Goal: Task Accomplishment & Management: Manage account settings

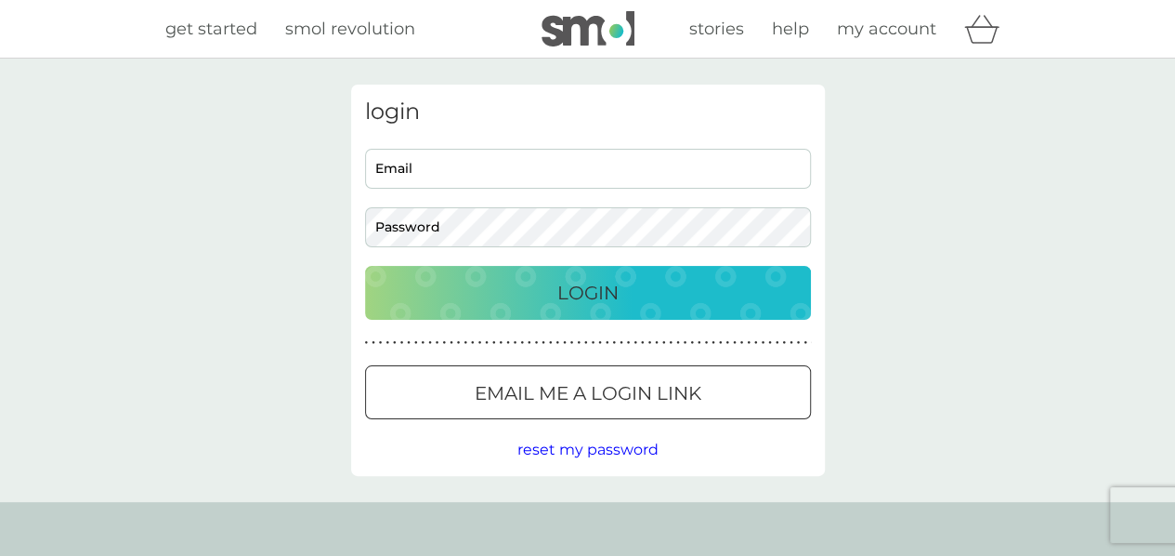
type input "jvj1983@yahoo.com"
click at [591, 295] on p "Login" at bounding box center [588, 293] width 61 height 30
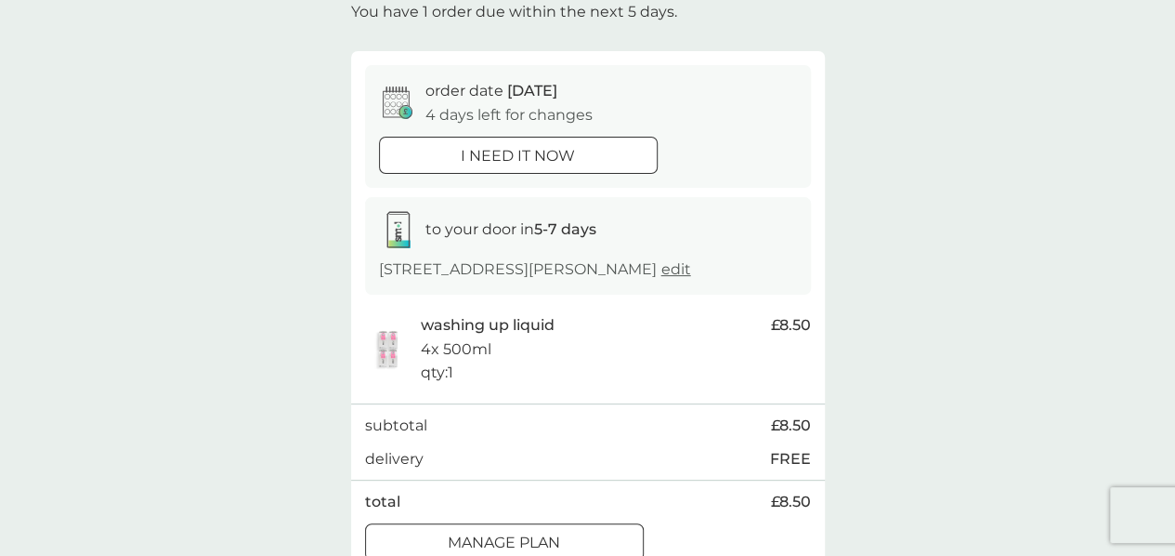
scroll to position [164, 0]
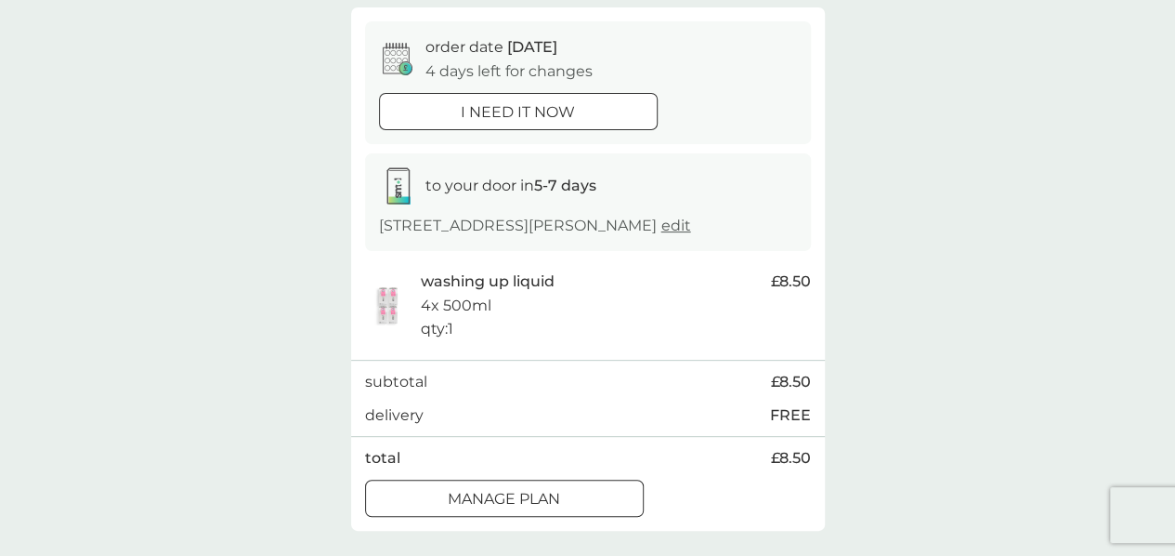
click at [540, 111] on div at bounding box center [540, 111] width 0 height 0
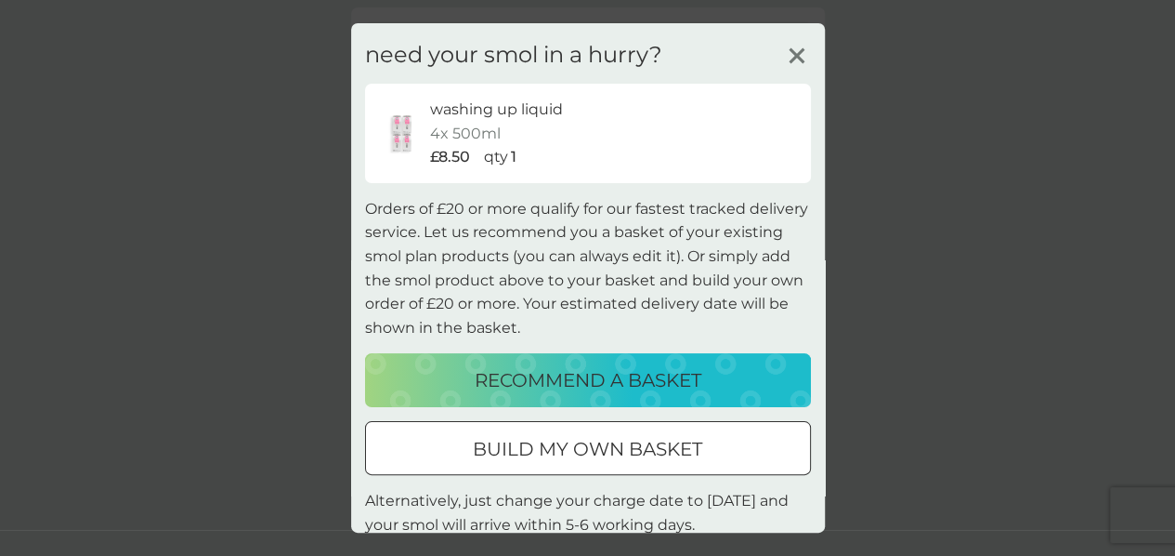
click at [781, 40] on div "need your smol in a hurry? washing up liquid 4x 500ml £8.50 qty 1 Orders of £20…" at bounding box center [588, 301] width 474 height 556
click at [790, 60] on line at bounding box center [797, 56] width 14 height 14
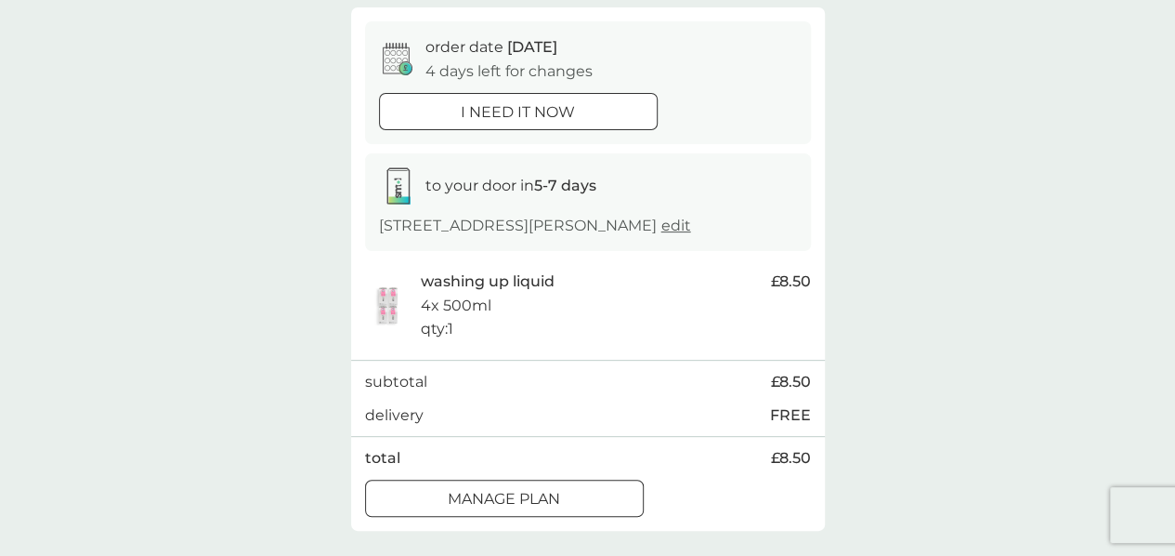
click at [533, 491] on div at bounding box center [504, 499] width 67 height 20
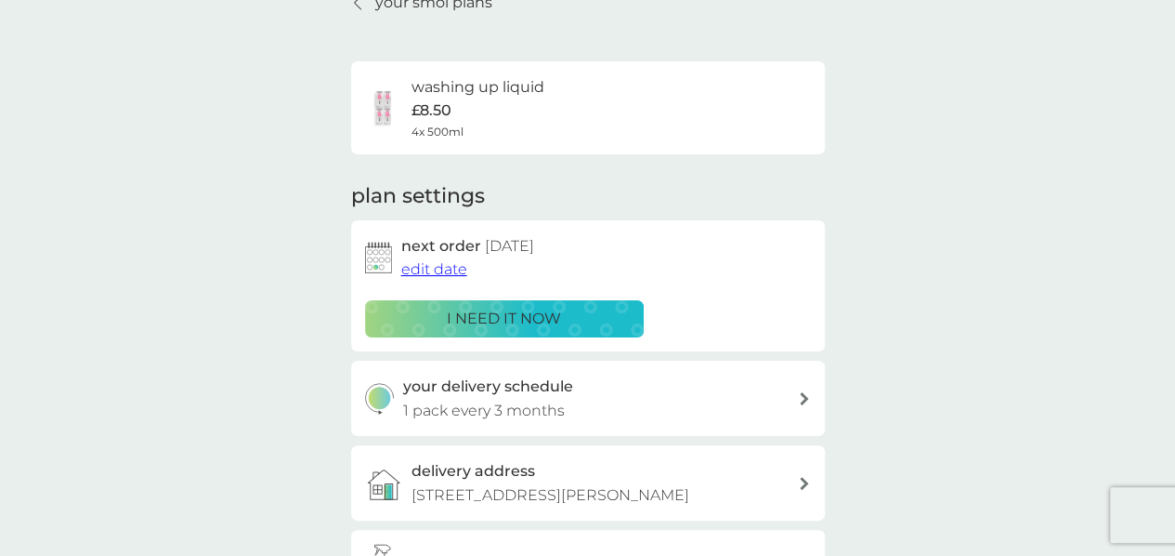
scroll to position [111, 0]
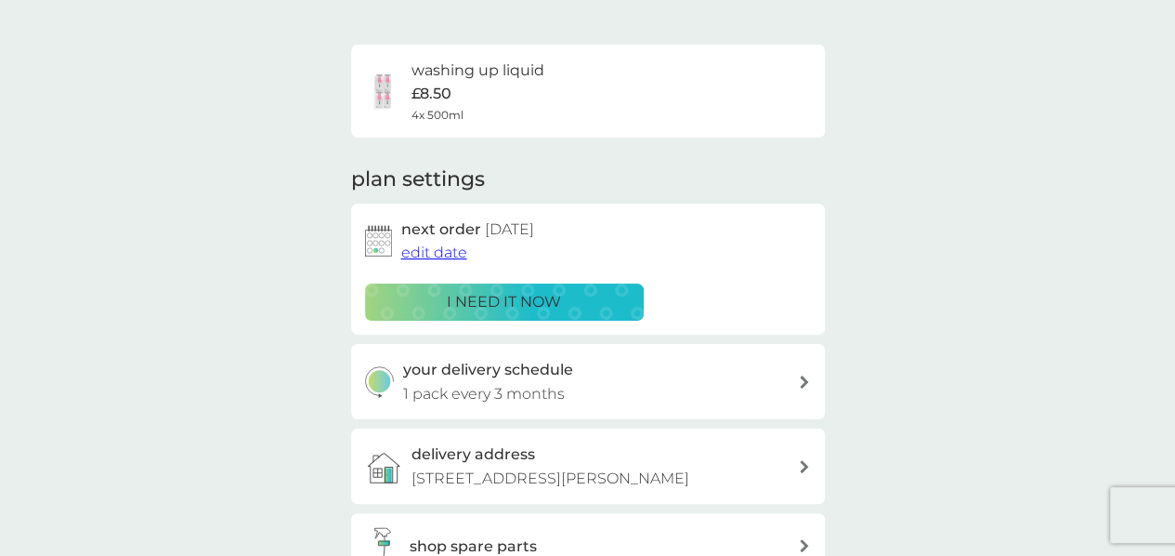
click at [441, 247] on span "edit date" at bounding box center [434, 252] width 66 height 18
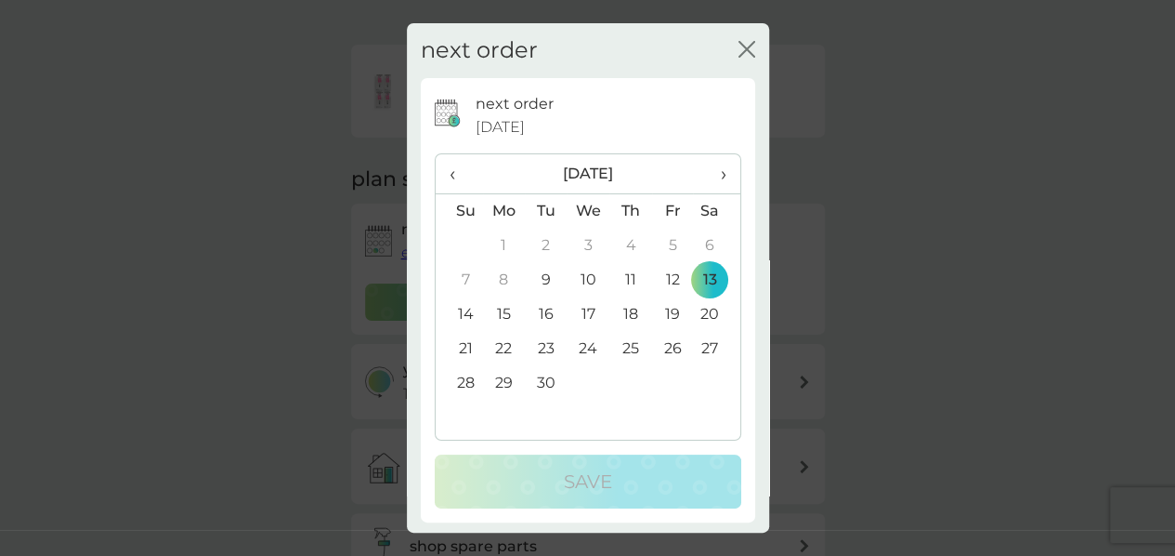
click at [542, 282] on td "9" at bounding box center [546, 280] width 42 height 34
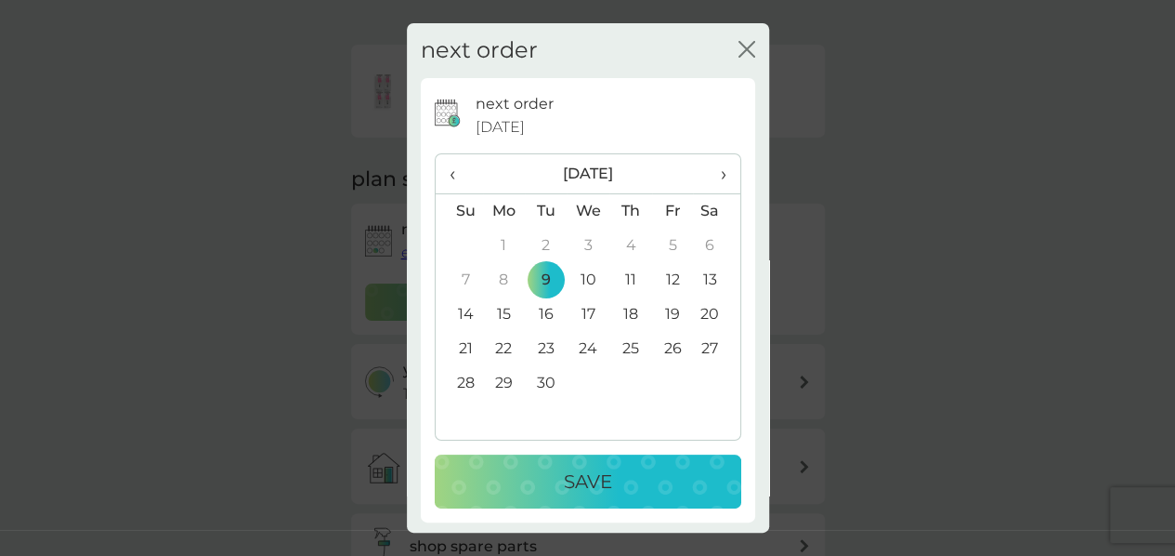
click at [576, 466] on p "Save" at bounding box center [588, 481] width 48 height 30
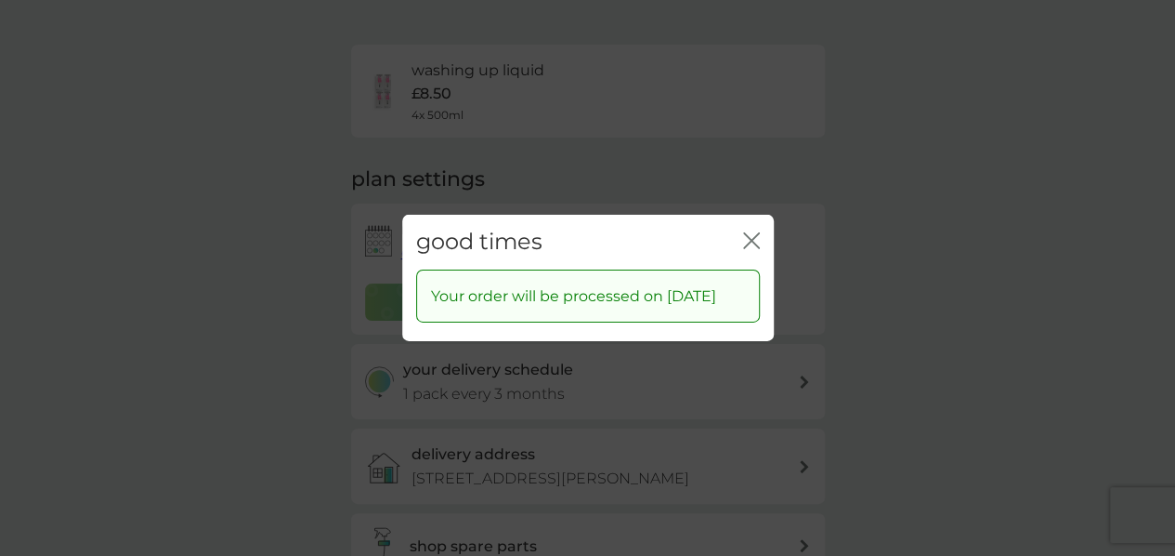
click at [745, 232] on icon "close" at bounding box center [751, 240] width 17 height 17
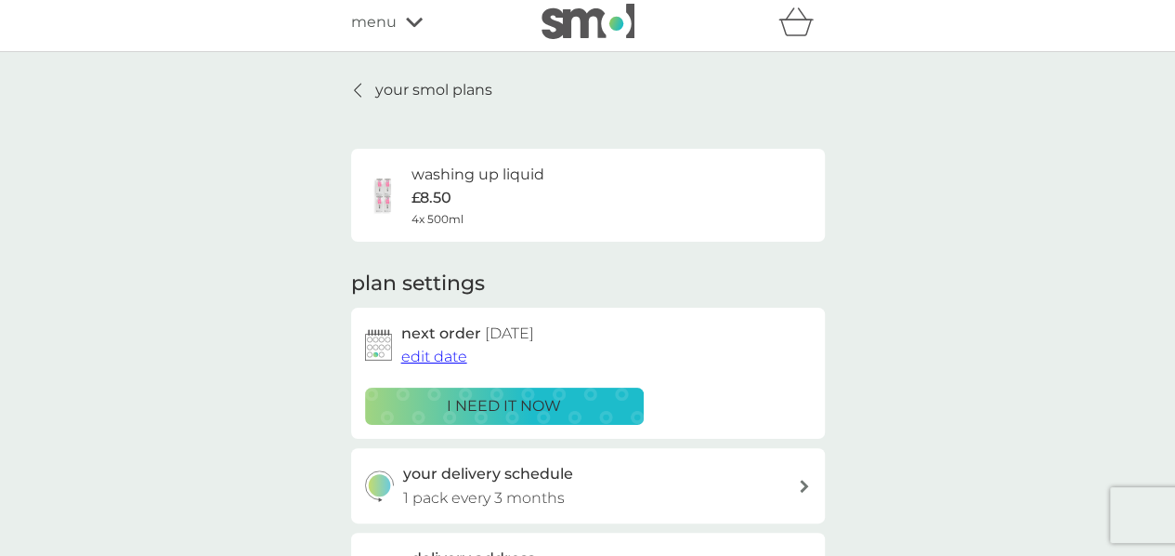
scroll to position [8, 0]
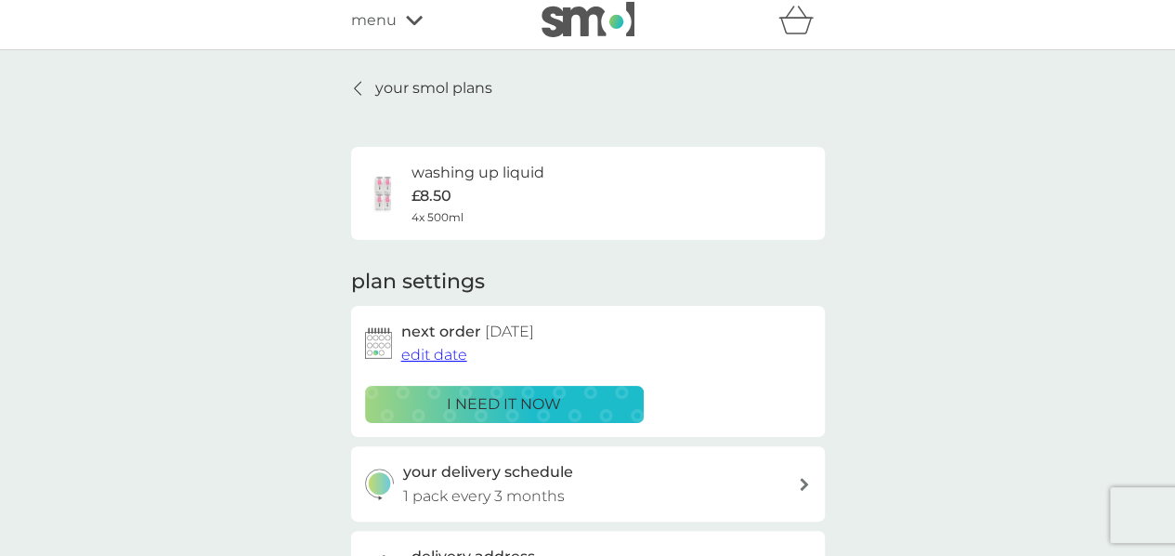
click at [426, 85] on p "your smol plans" at bounding box center [433, 88] width 117 height 24
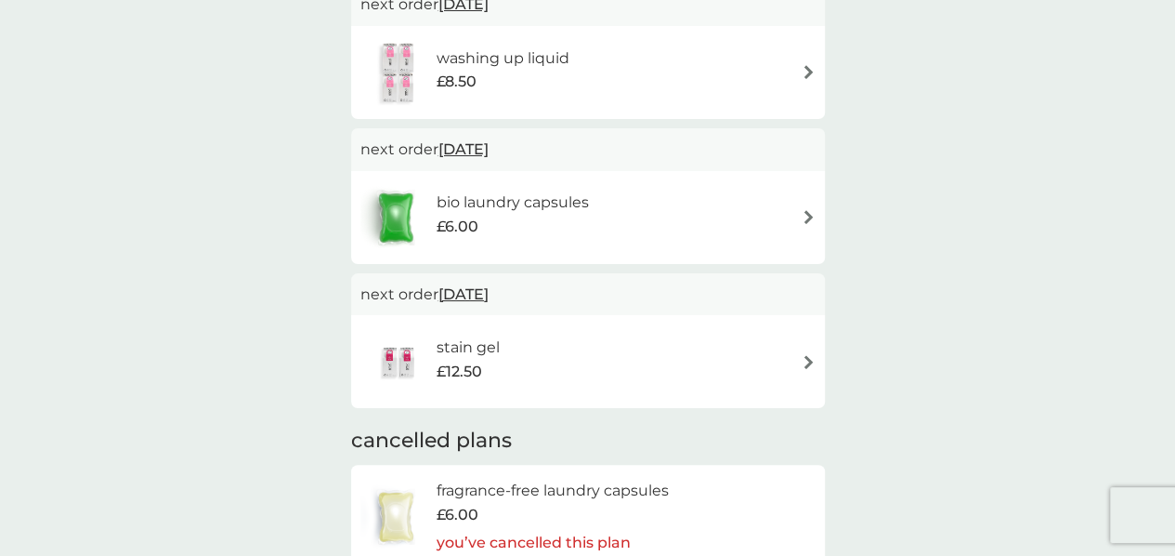
scroll to position [412, 0]
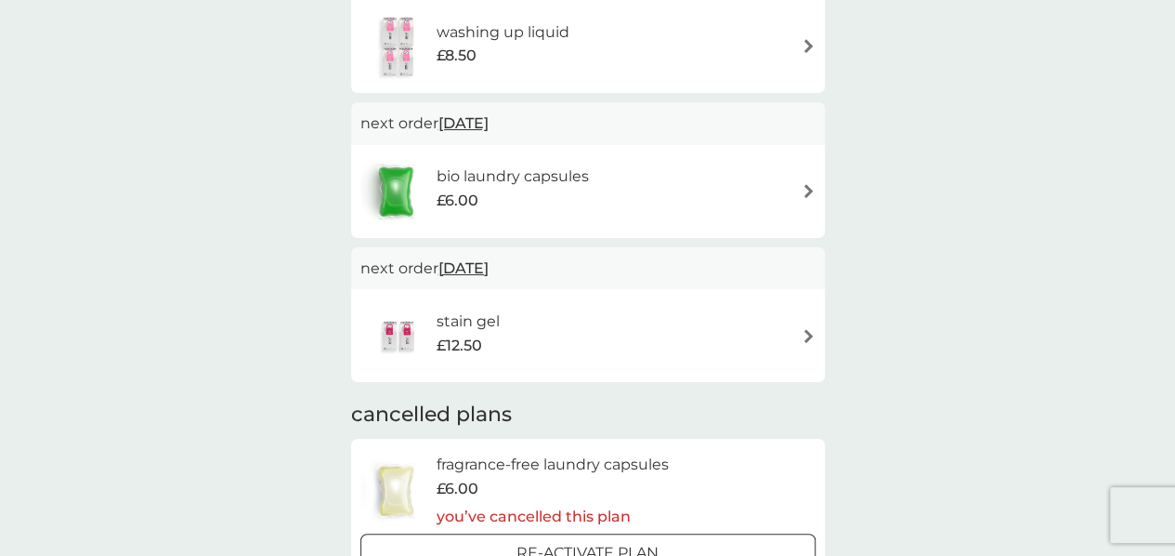
click at [807, 190] on img at bounding box center [809, 191] width 14 height 14
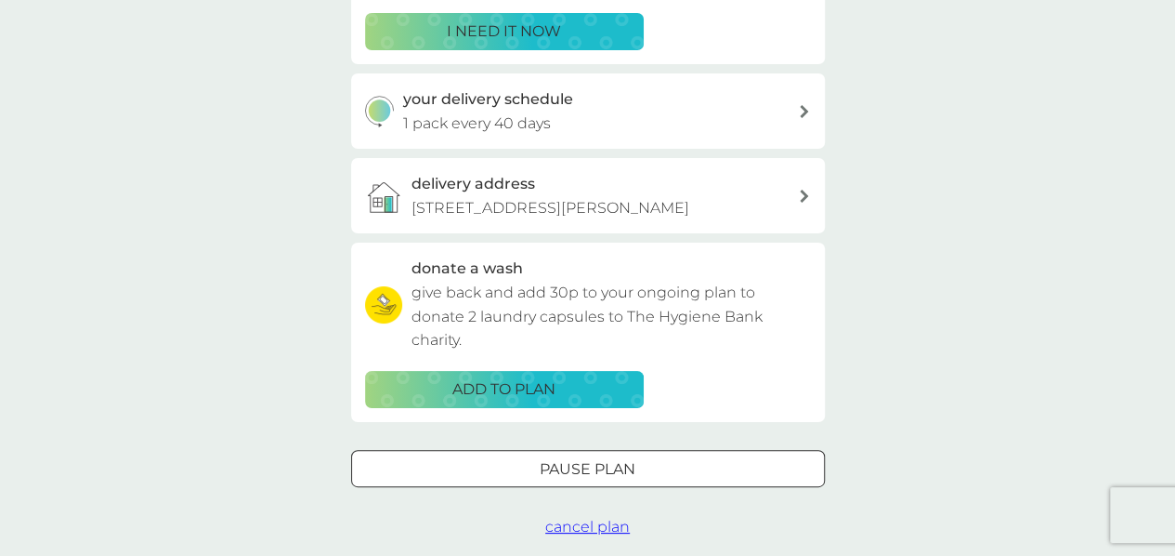
scroll to position [379, 0]
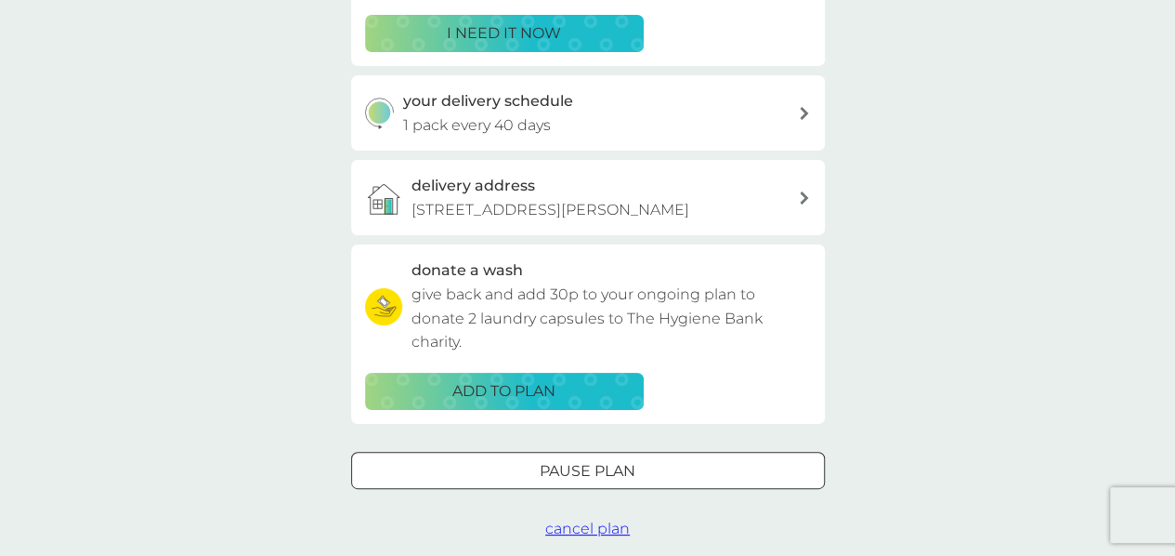
click at [621, 477] on div at bounding box center [588, 471] width 67 height 20
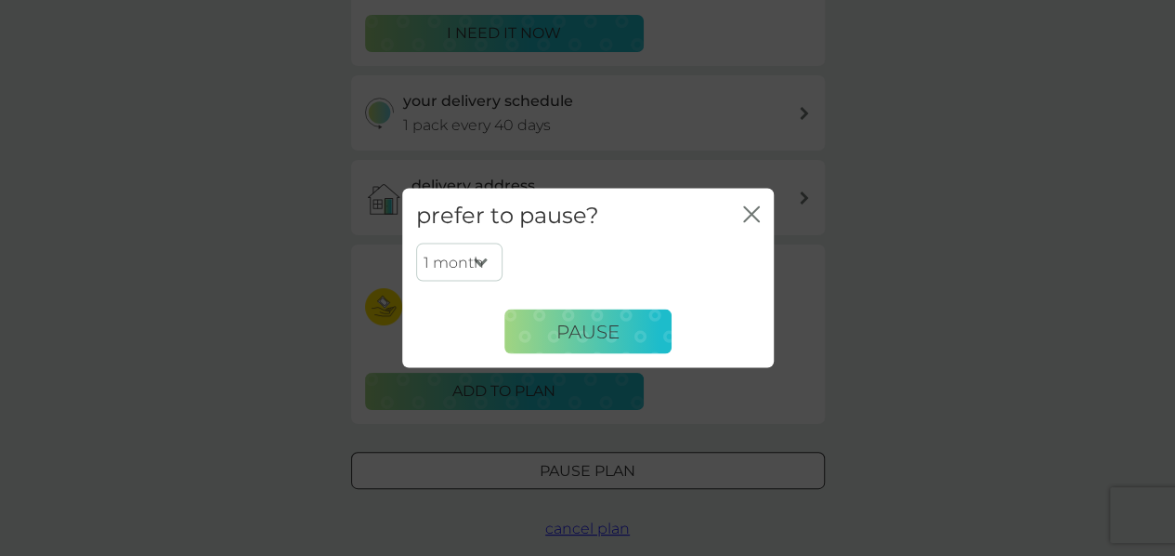
click at [474, 268] on select "1 month 2 months 3 months 4 months 5 months 6 months" at bounding box center [459, 262] width 86 height 39
select select "2"
click at [416, 243] on select "1 month 2 months 3 months 4 months 5 months 6 months" at bounding box center [459, 262] width 86 height 39
click at [590, 322] on span "Pause" at bounding box center [588, 331] width 63 height 22
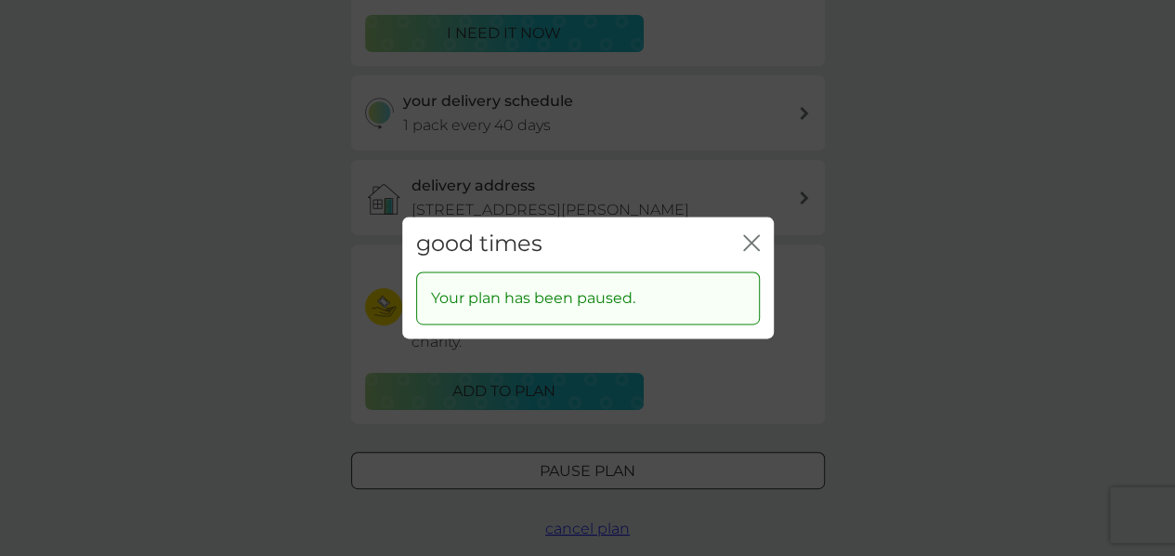
click at [743, 239] on icon "close" at bounding box center [751, 242] width 17 height 17
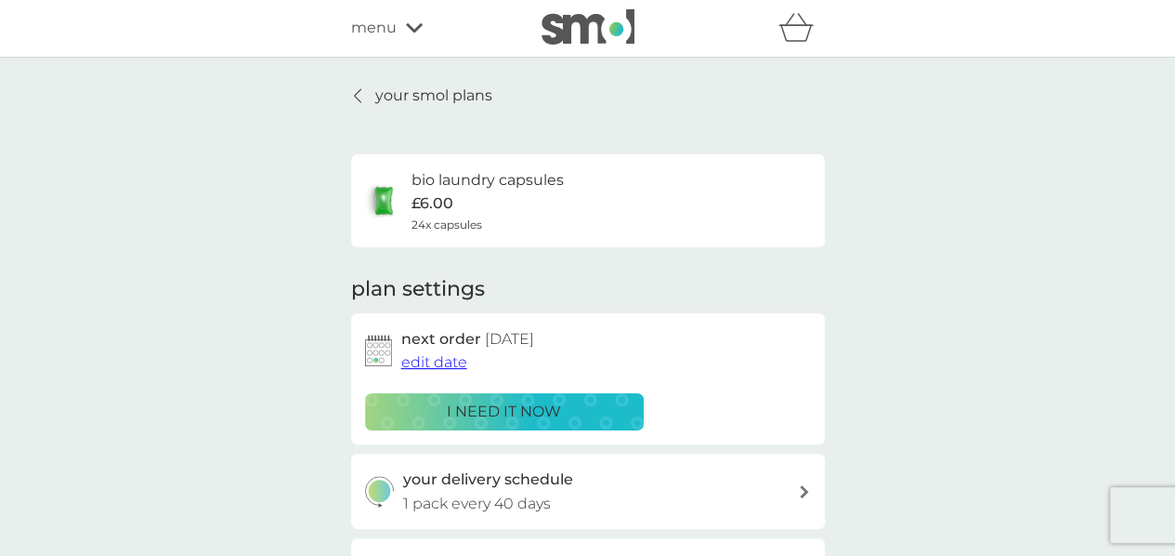
scroll to position [0, 0]
click at [398, 88] on p "your smol plans" at bounding box center [433, 97] width 117 height 24
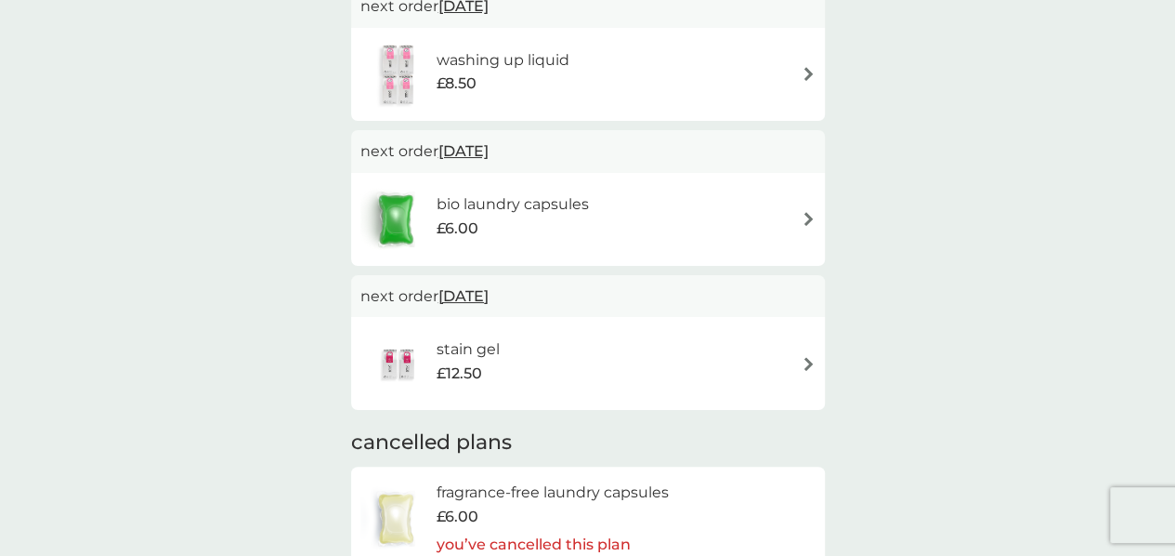
scroll to position [385, 0]
click at [699, 346] on div "stain gel £12.50" at bounding box center [588, 362] width 455 height 65
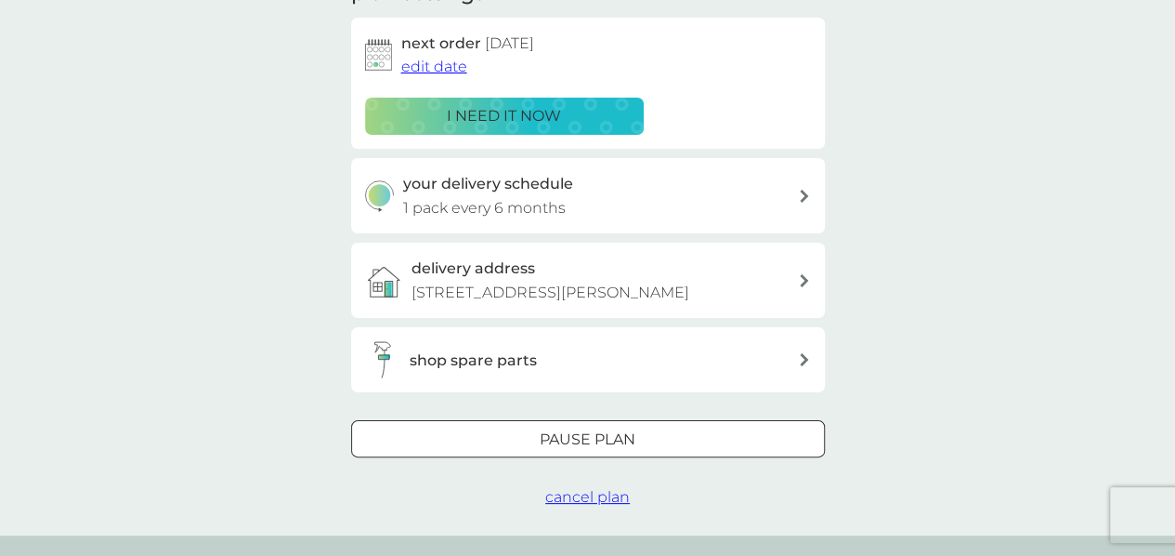
scroll to position [299, 0]
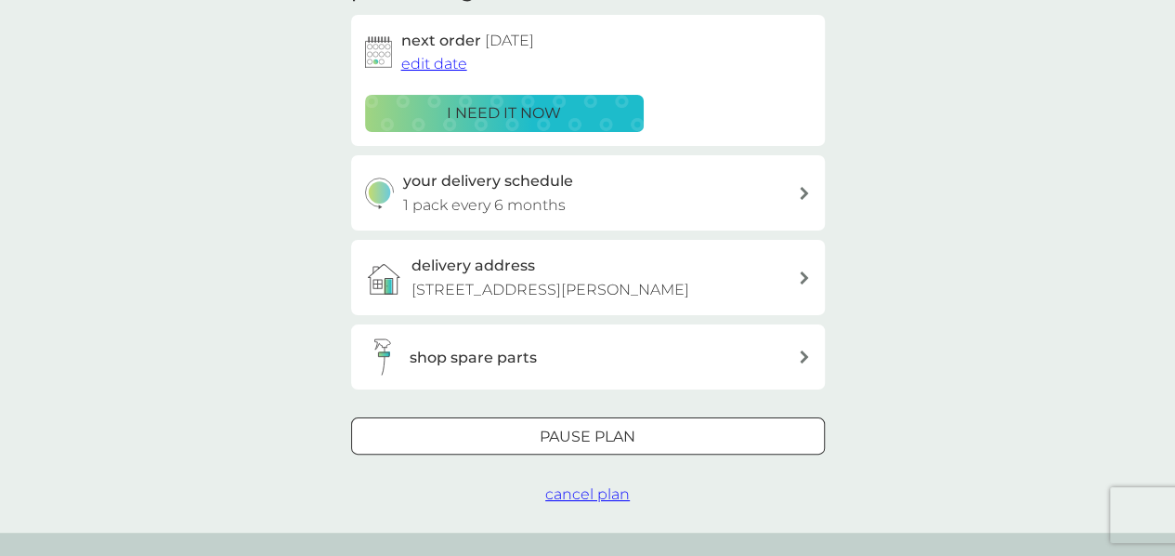
click at [587, 439] on div at bounding box center [588, 437] width 67 height 20
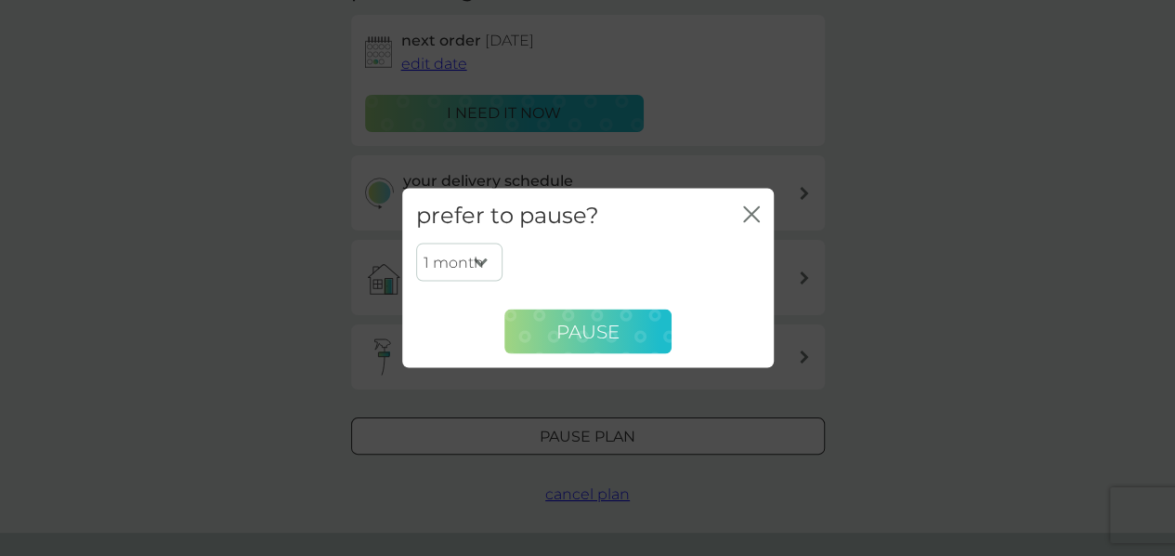
click at [581, 321] on span "Pause" at bounding box center [588, 331] width 63 height 22
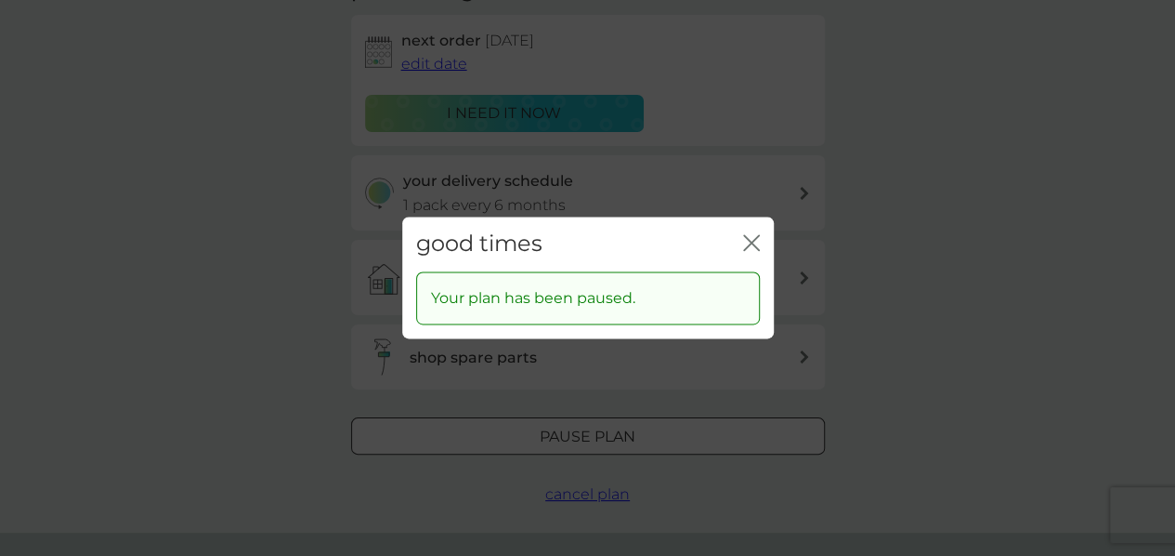
click at [745, 237] on icon "close" at bounding box center [747, 242] width 7 height 15
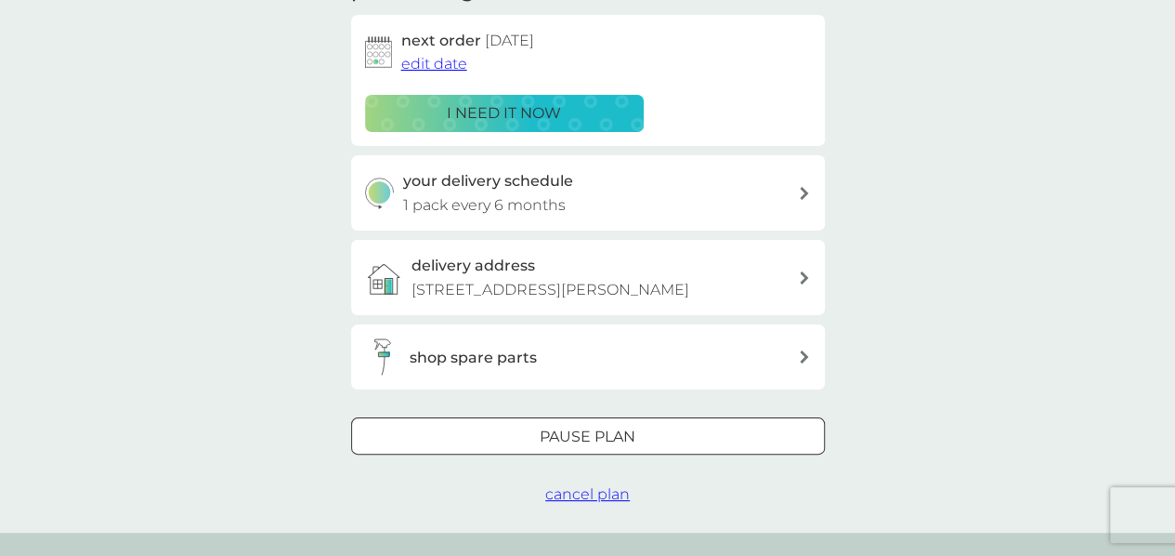
click at [565, 435] on div at bounding box center [588, 437] width 67 height 20
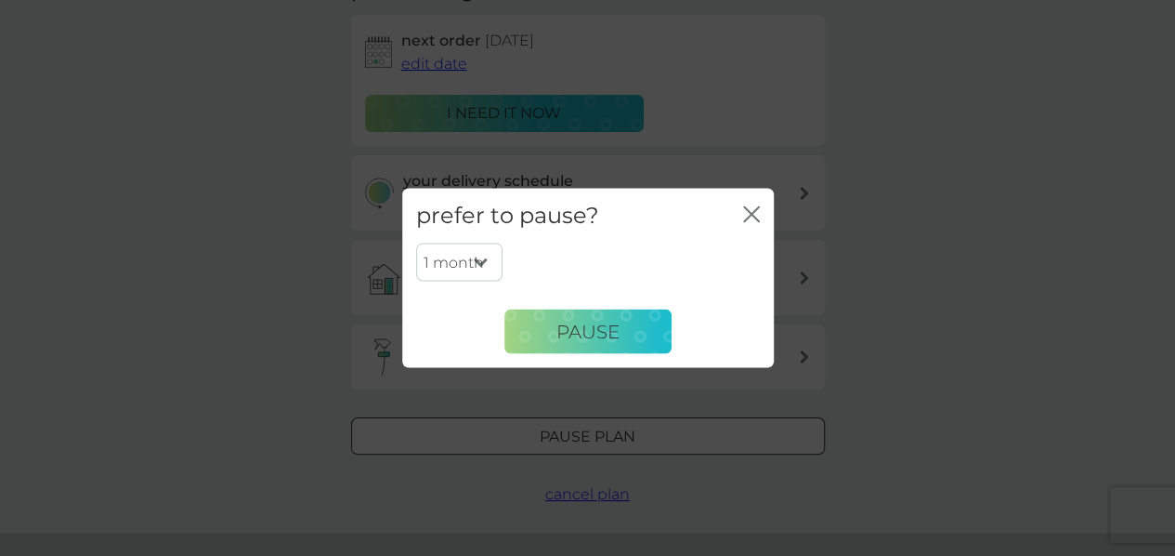
click at [472, 264] on select "1 month 2 months 3 months 4 months 5 months 6 months" at bounding box center [459, 262] width 86 height 39
select select "6"
click at [416, 243] on select "1 month 2 months 3 months 4 months 5 months 6 months" at bounding box center [459, 262] width 86 height 39
click at [613, 334] on span "Pause" at bounding box center [588, 331] width 63 height 22
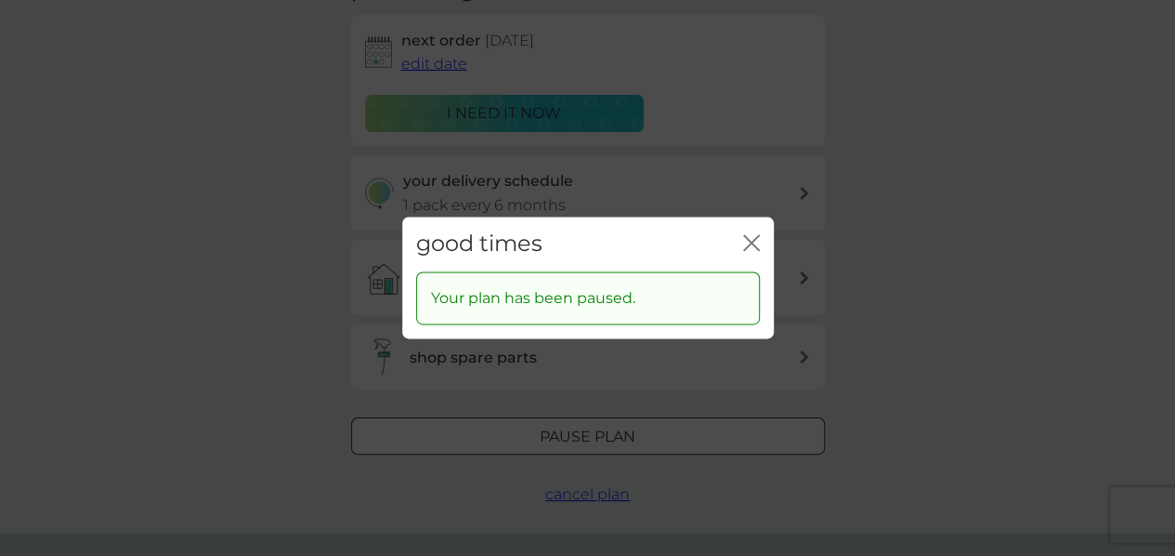
click at [755, 237] on icon "close" at bounding box center [751, 242] width 17 height 17
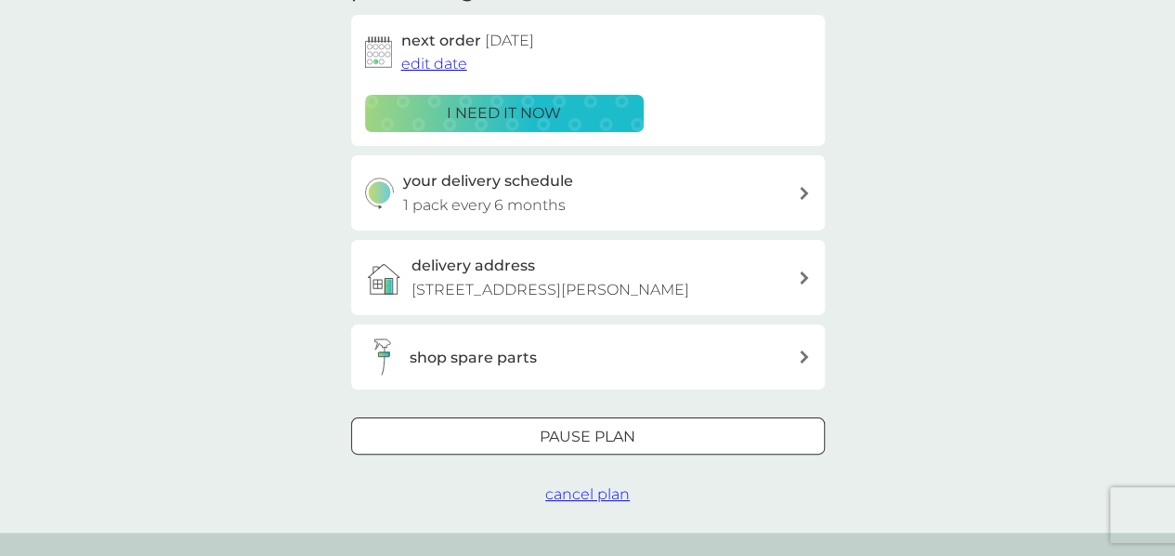
scroll to position [0, 0]
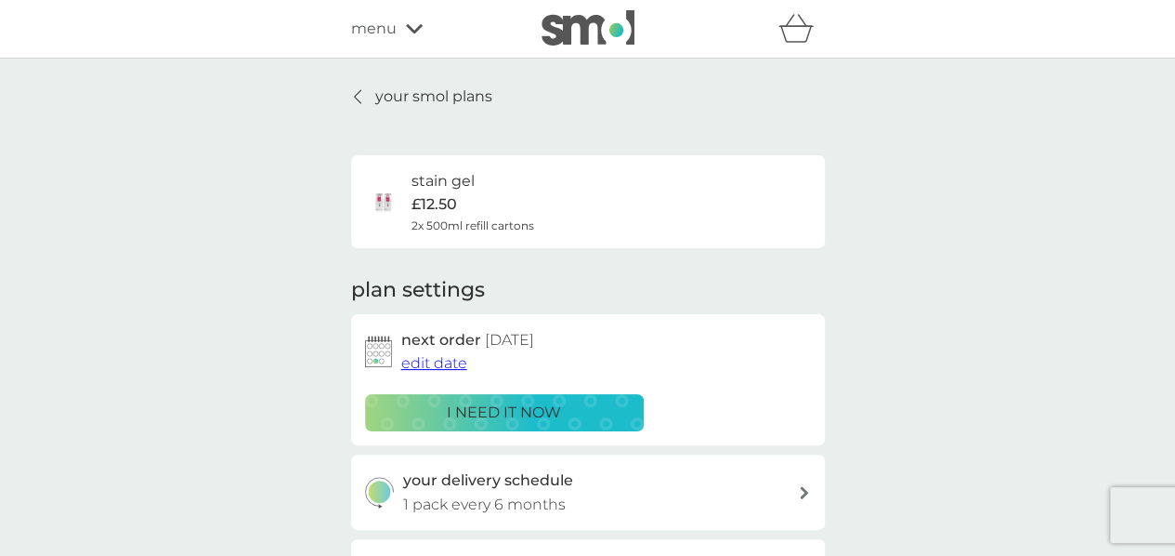
click at [451, 96] on p "your smol plans" at bounding box center [433, 97] width 117 height 24
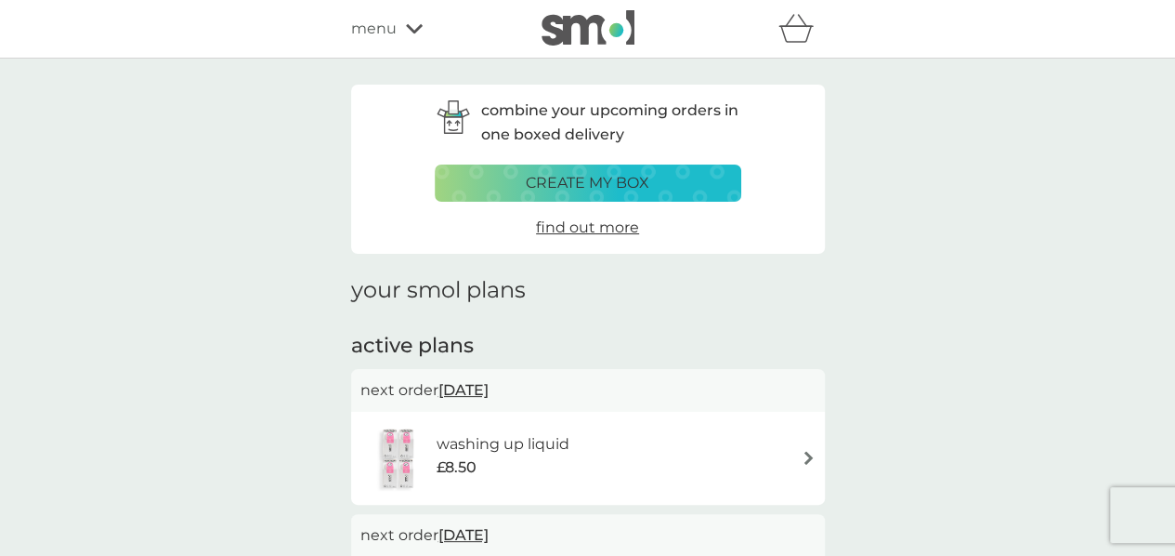
click at [373, 10] on div "refer a friend & you BOTH save smol impact smol shop your smol plans your upcom…" at bounding box center [588, 28] width 474 height 37
click at [381, 21] on span "menu" at bounding box center [374, 29] width 46 height 24
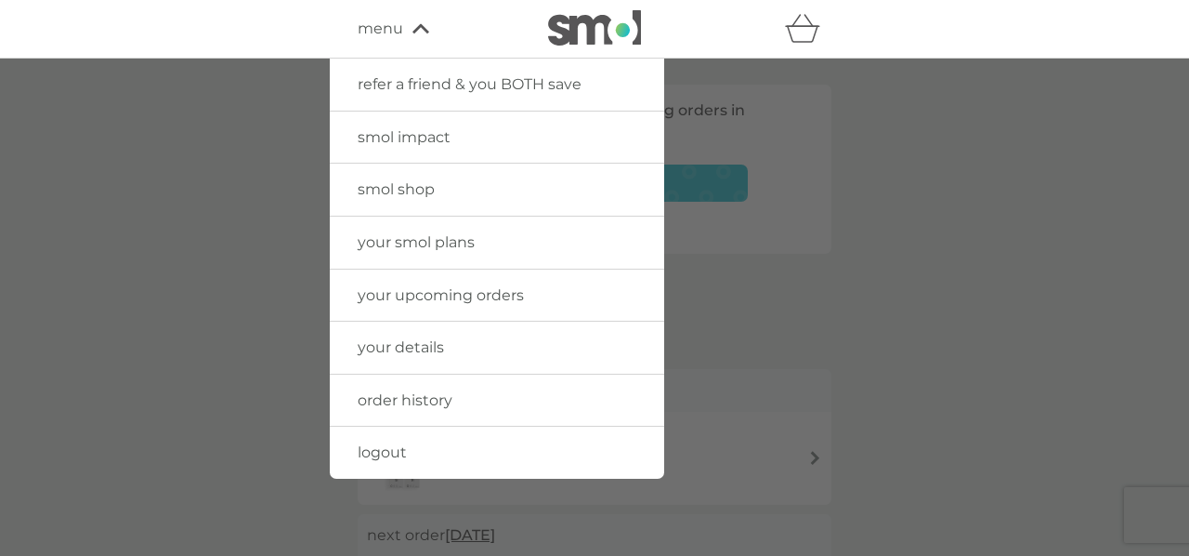
click at [399, 190] on span "smol shop" at bounding box center [396, 189] width 77 height 18
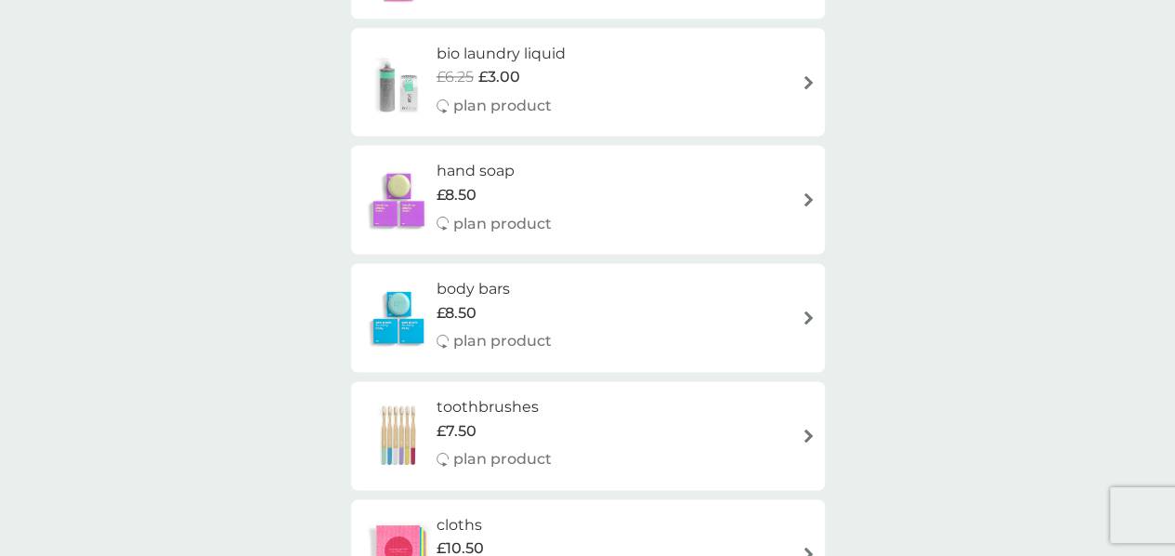
scroll to position [1248, 0]
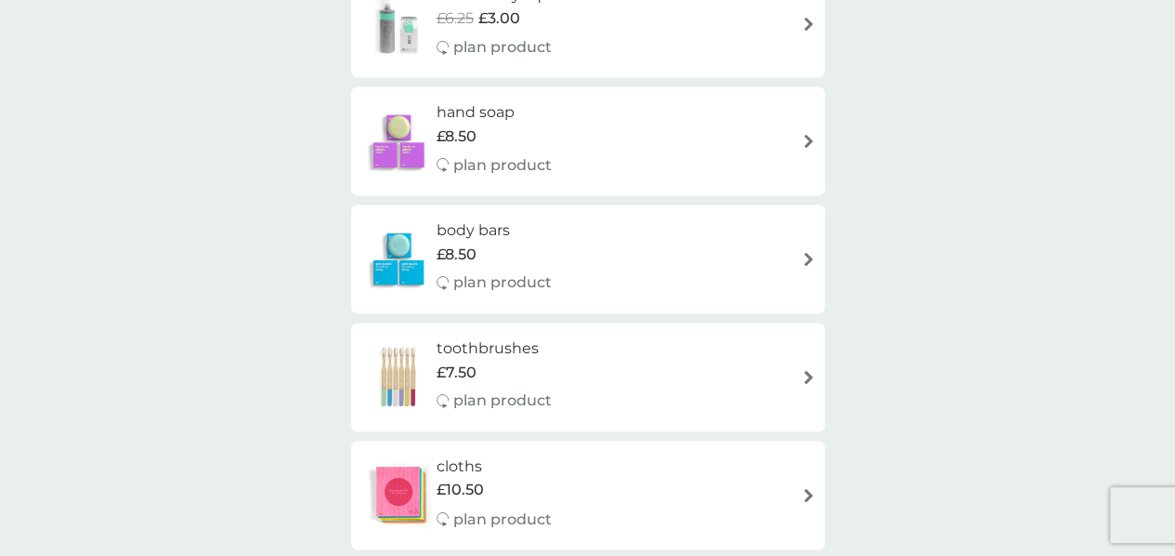
click at [802, 138] on img at bounding box center [809, 141] width 14 height 14
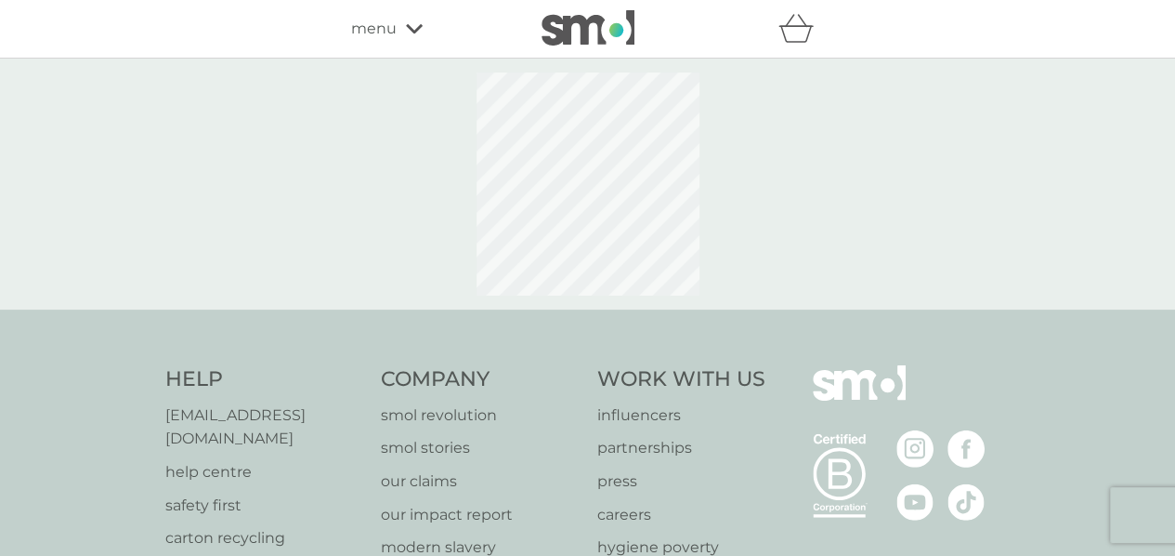
select select "91"
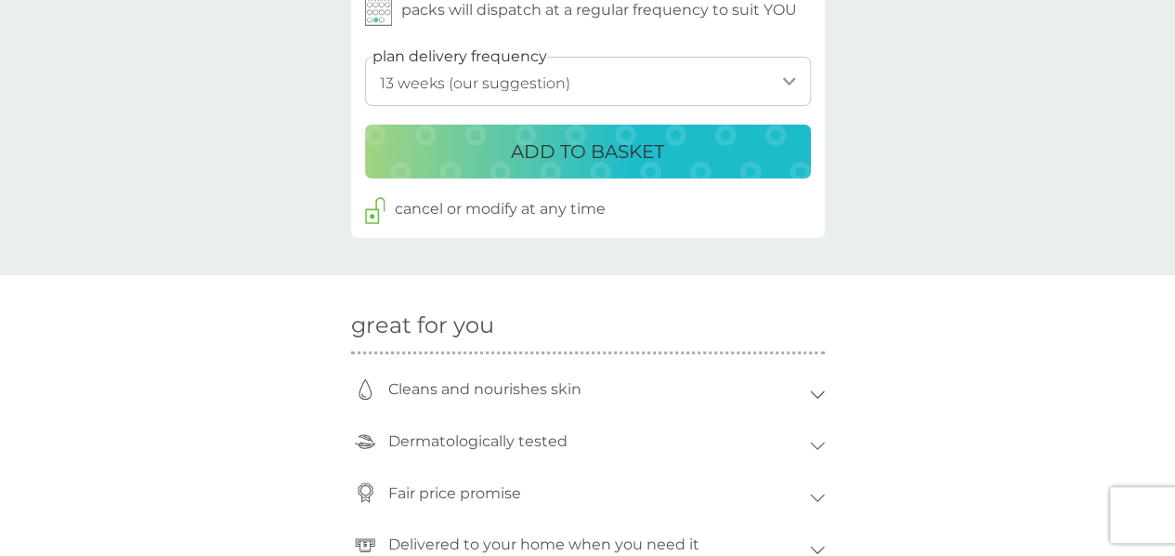
scroll to position [1066, 0]
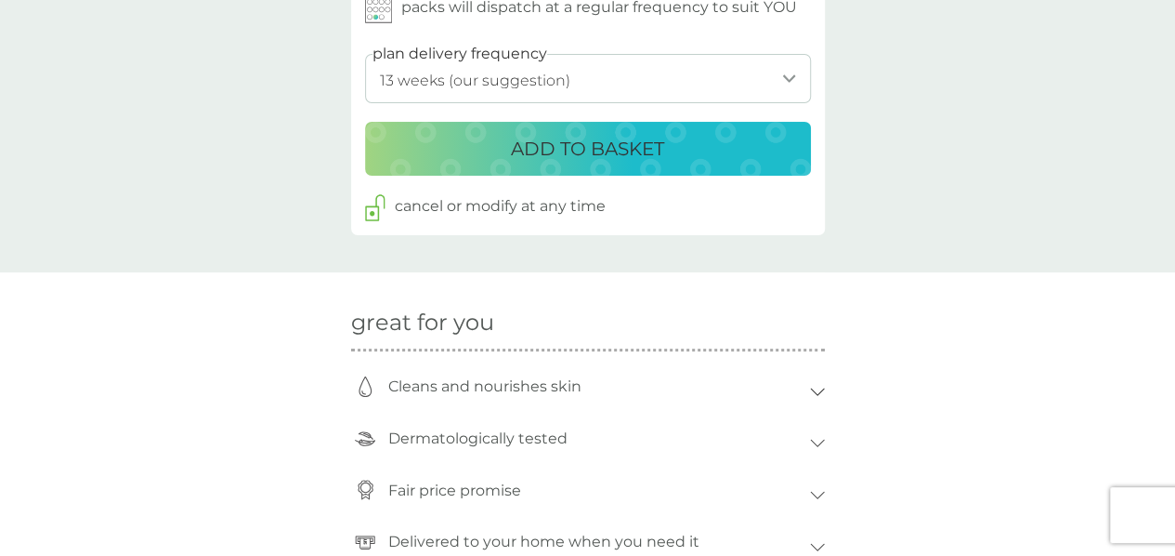
click at [753, 86] on select "1 week 2 weeks 3 weeks 4 weeks 5 weeks 6 weeks 7 weeks 8 weeks 9 weeks 10 weeks…" at bounding box center [588, 78] width 446 height 49
click at [933, 104] on div "back hand soap £8.50 plan product A wonderfully moisturising hand soap with its…" at bounding box center [587, 217] width 1175 height 2397
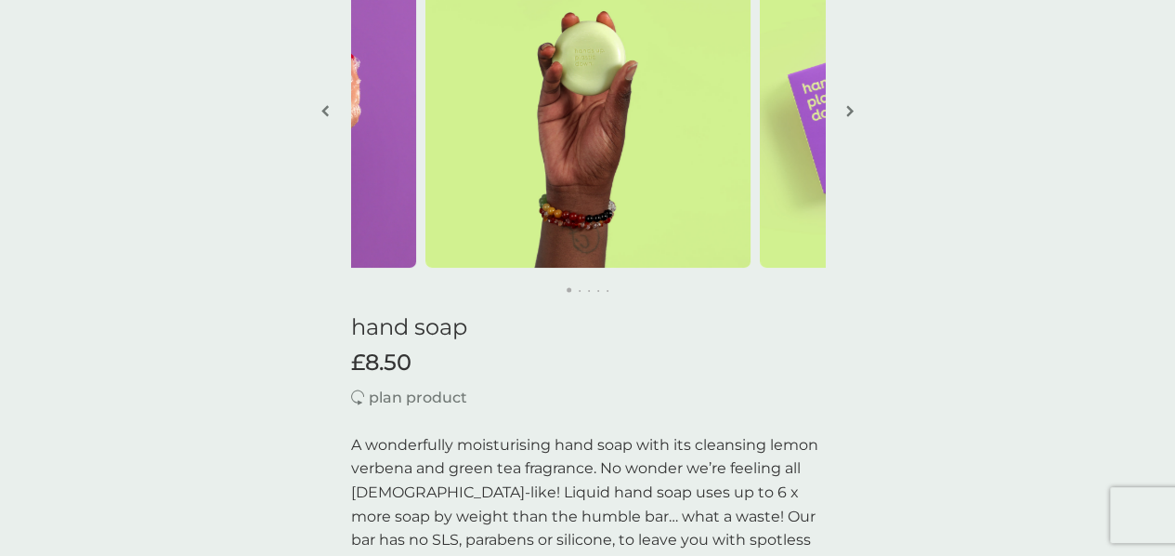
scroll to position [0, 0]
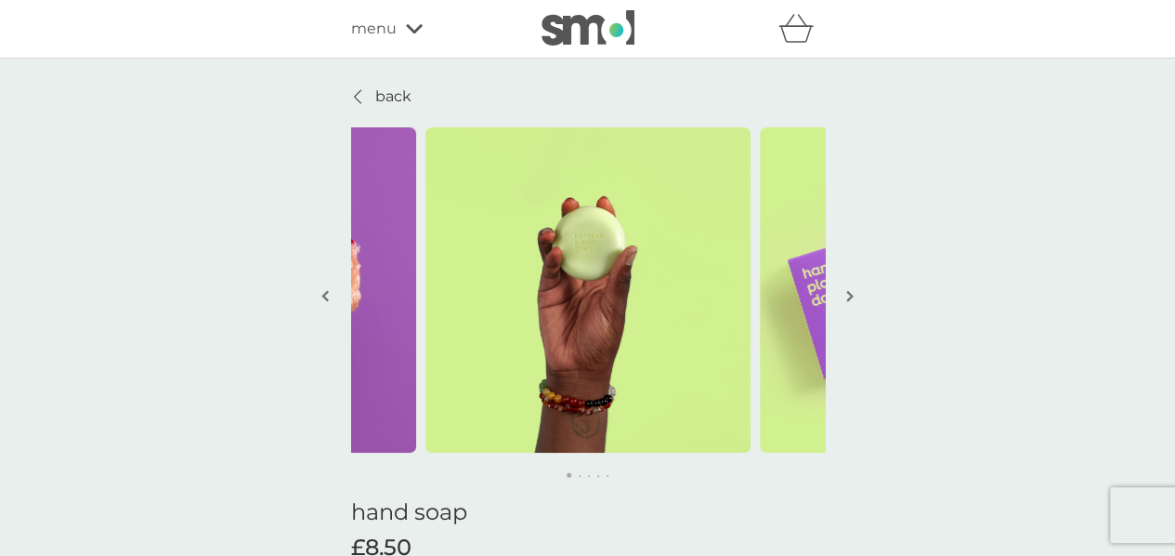
click at [844, 293] on button "button" at bounding box center [851, 297] width 14 height 93
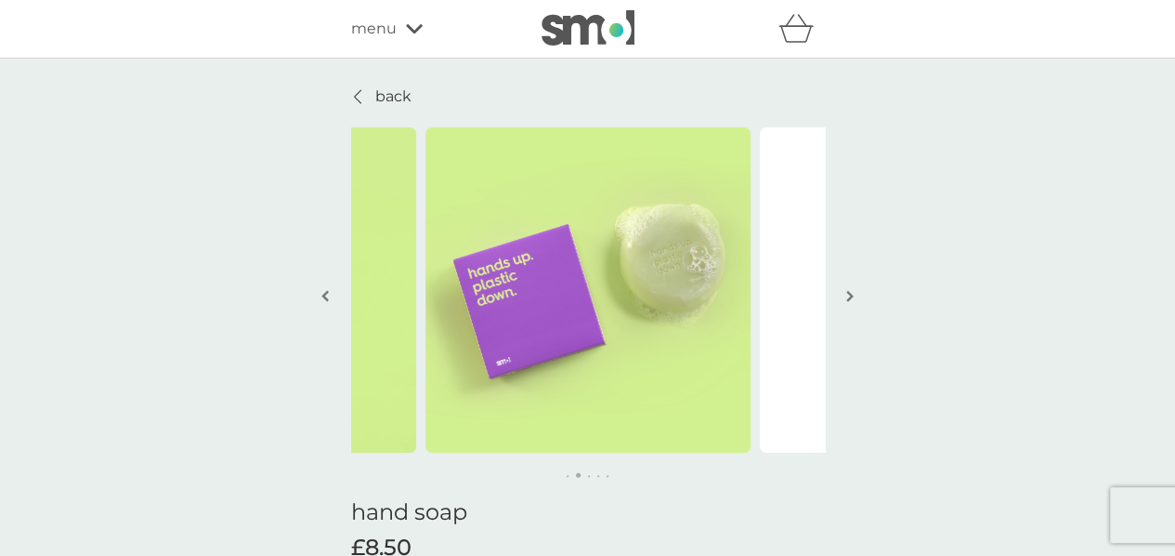
click at [844, 293] on button "button" at bounding box center [851, 297] width 14 height 93
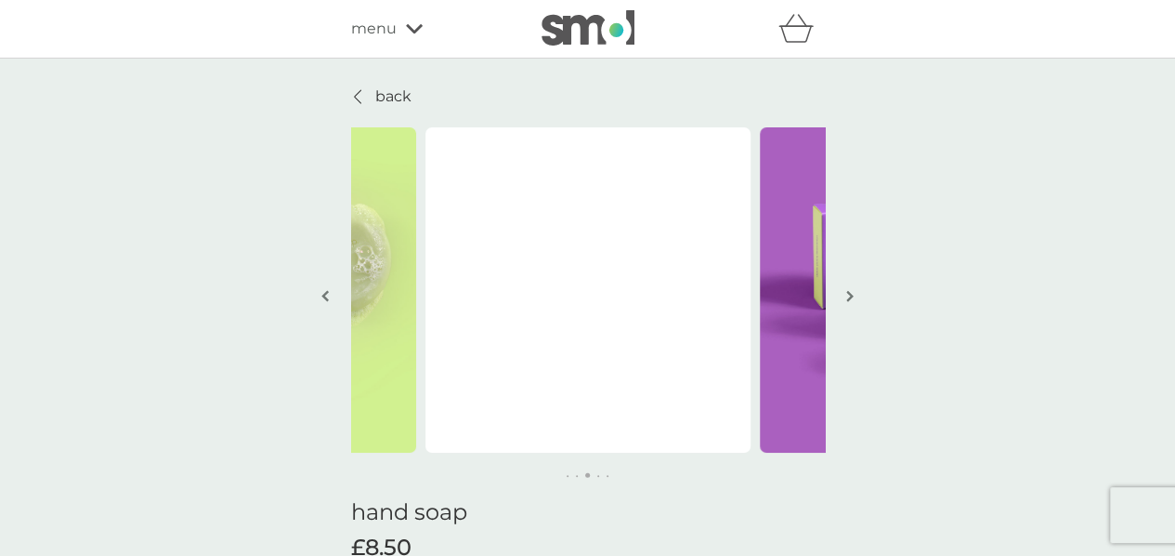
click at [844, 293] on button "button" at bounding box center [851, 297] width 14 height 93
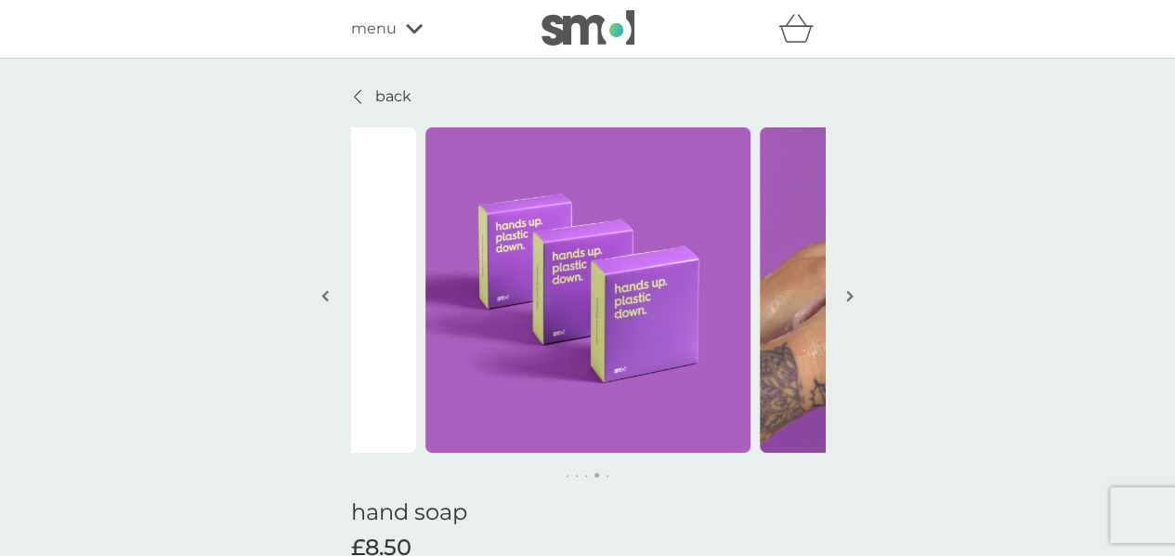
click at [844, 293] on button "button" at bounding box center [851, 297] width 14 height 93
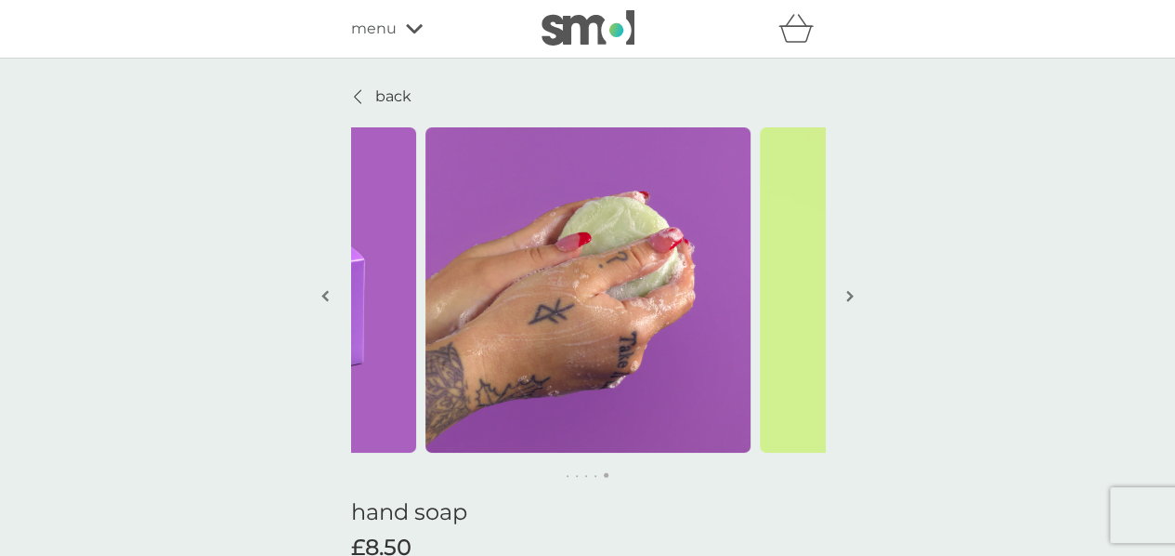
click at [844, 293] on button "button" at bounding box center [851, 297] width 14 height 93
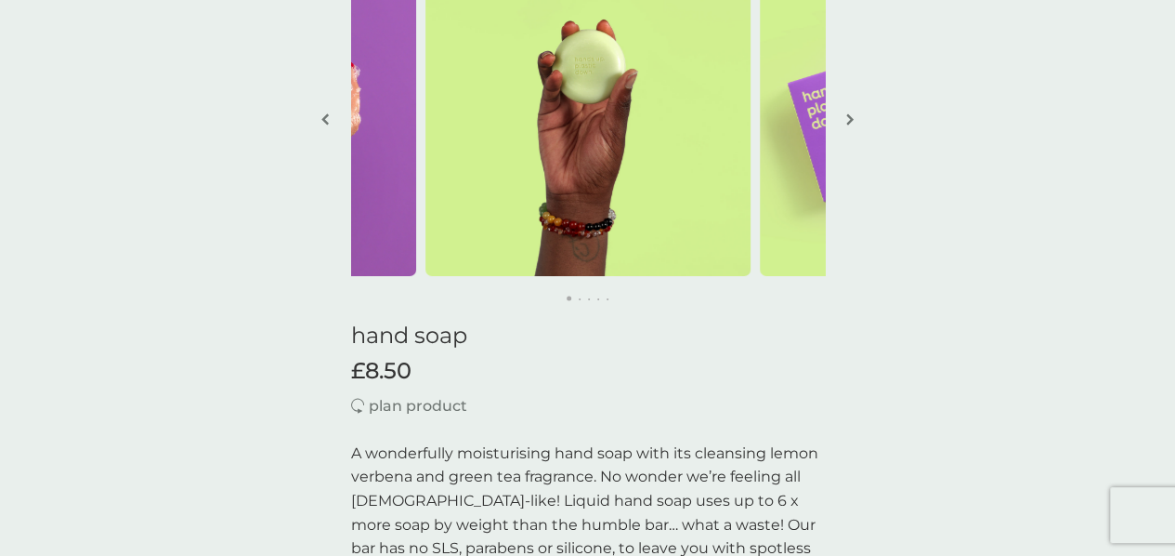
scroll to position [177, 0]
click at [324, 112] on img "button" at bounding box center [325, 119] width 7 height 14
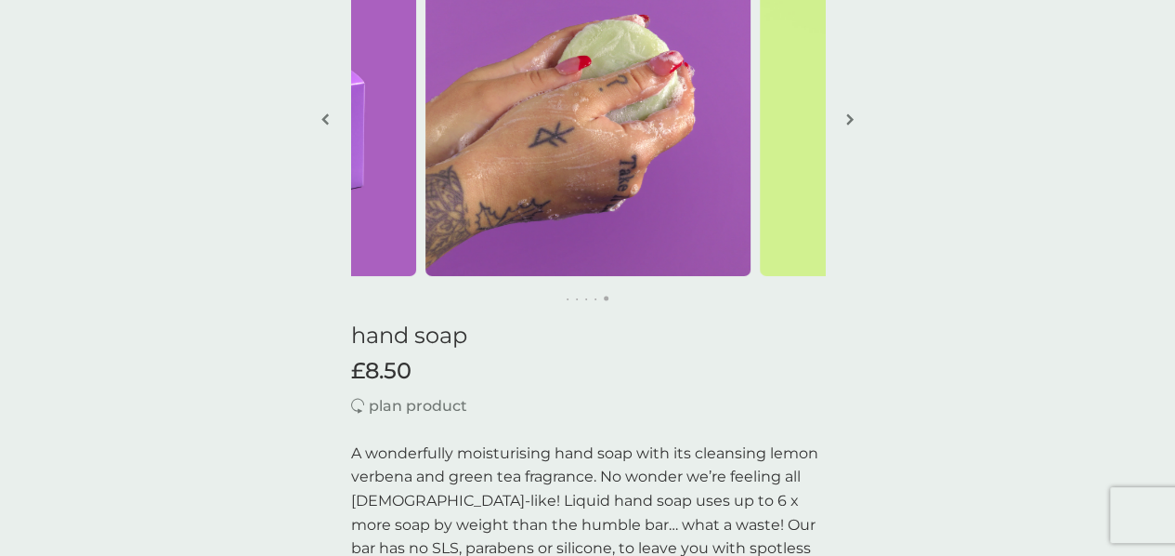
click at [324, 112] on img "button" at bounding box center [325, 119] width 7 height 14
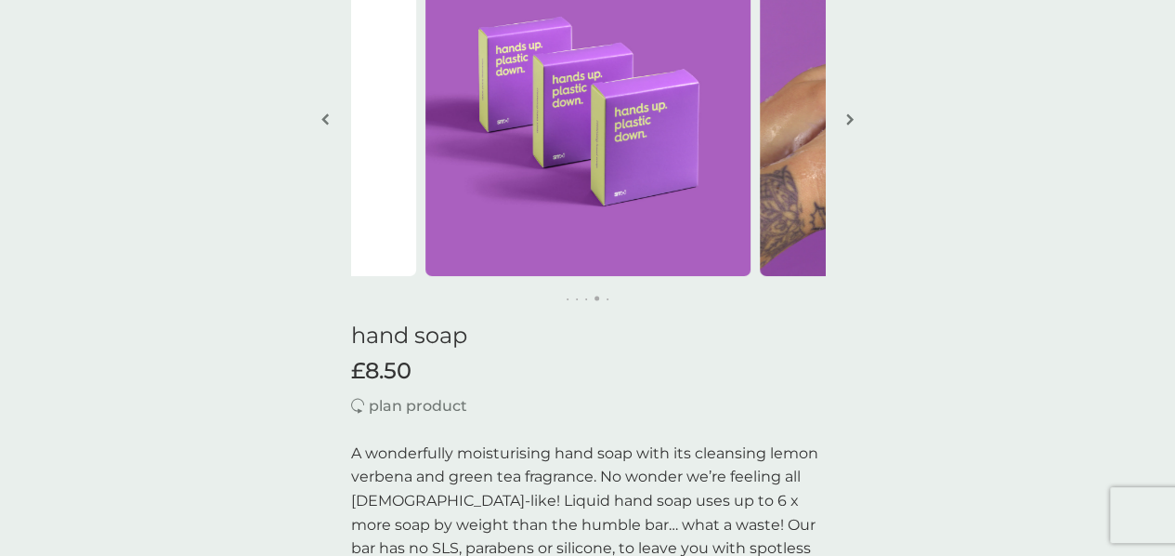
click at [324, 115] on img "button" at bounding box center [325, 119] width 7 height 14
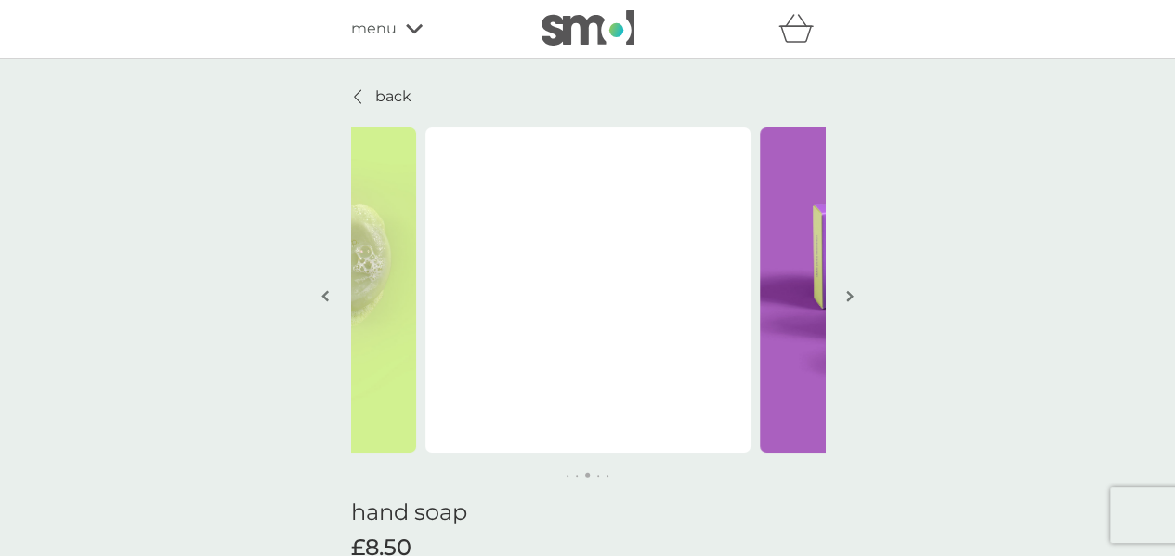
scroll to position [6, 0]
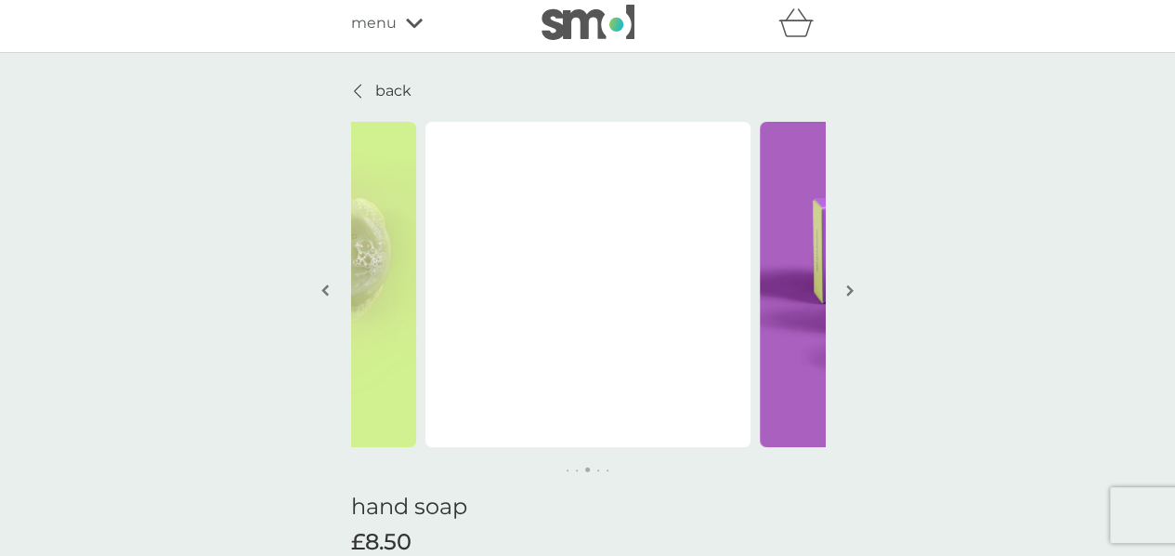
click at [394, 93] on p "back" at bounding box center [393, 91] width 36 height 24
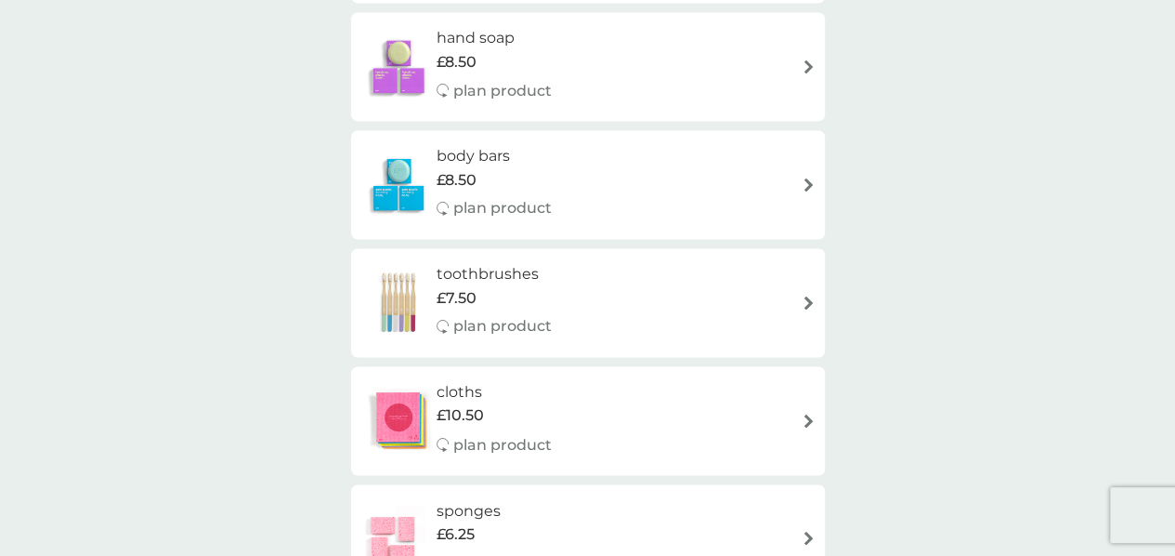
scroll to position [1323, 0]
click at [810, 72] on img at bounding box center [809, 66] width 14 height 14
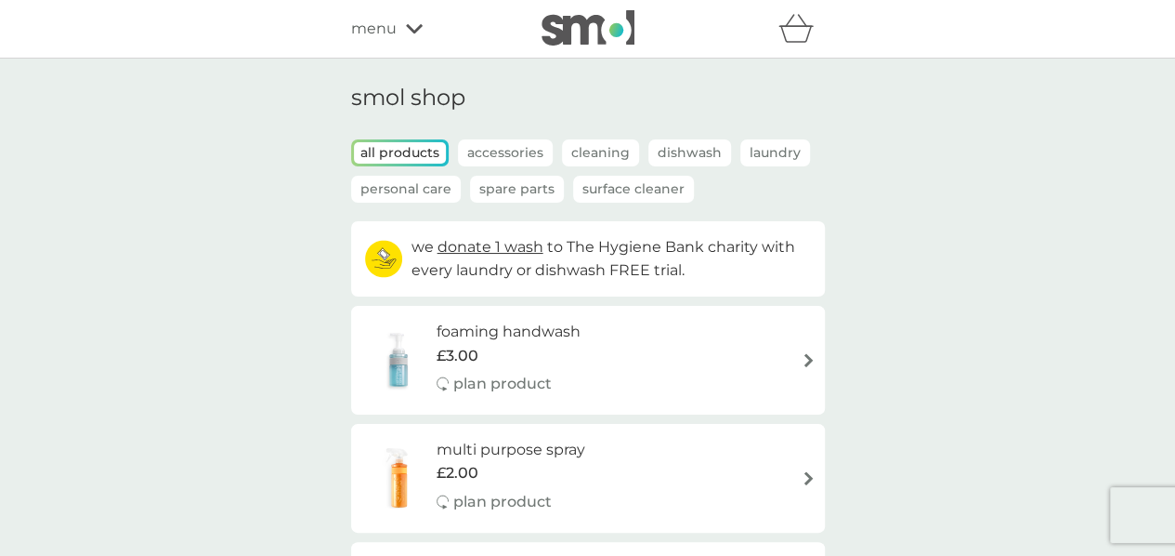
select select "91"
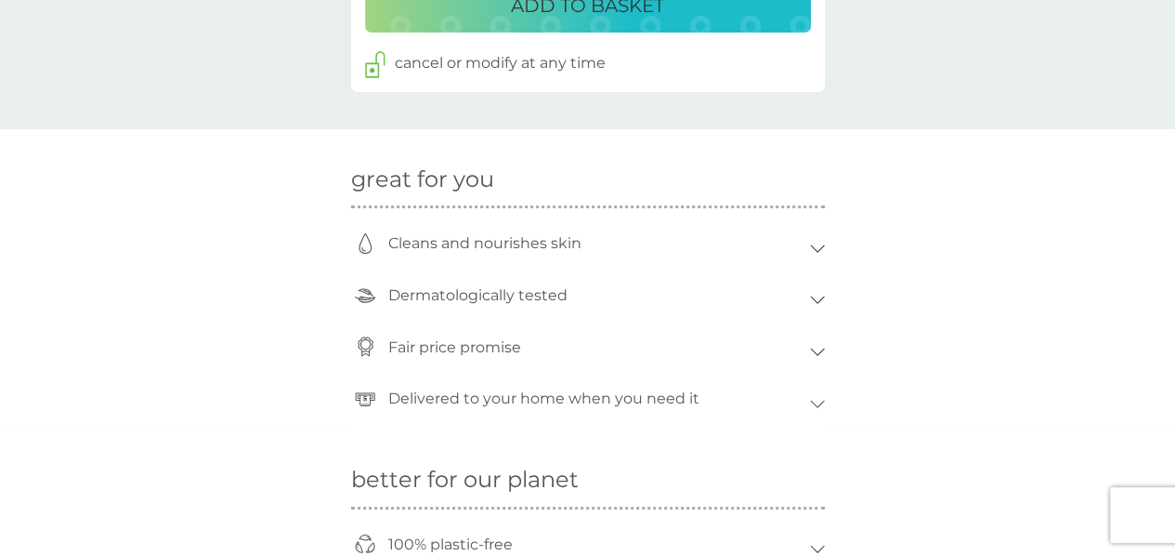
scroll to position [1210, 0]
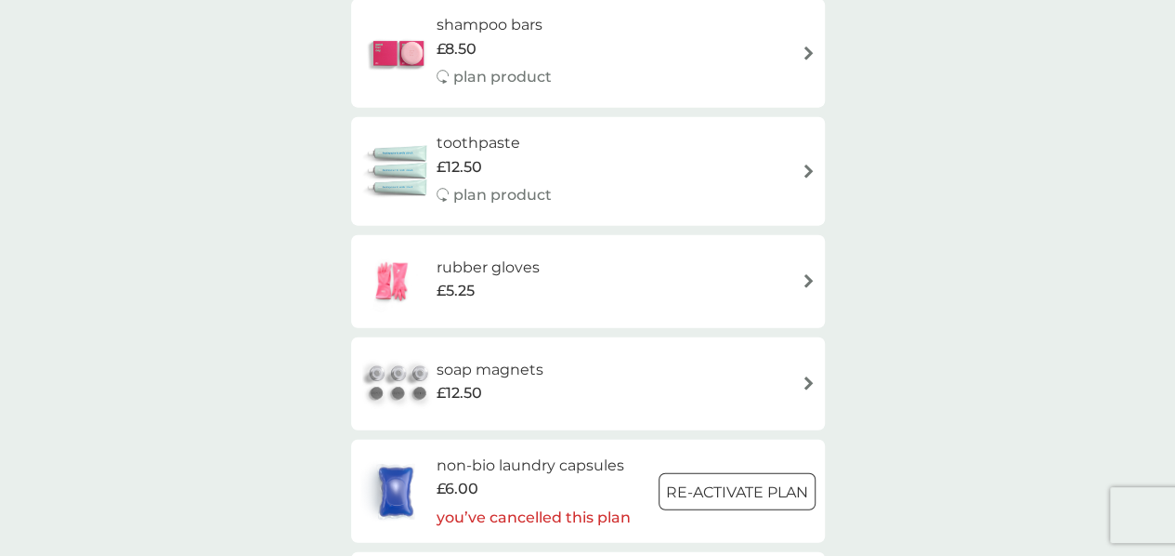
scroll to position [2140, 0]
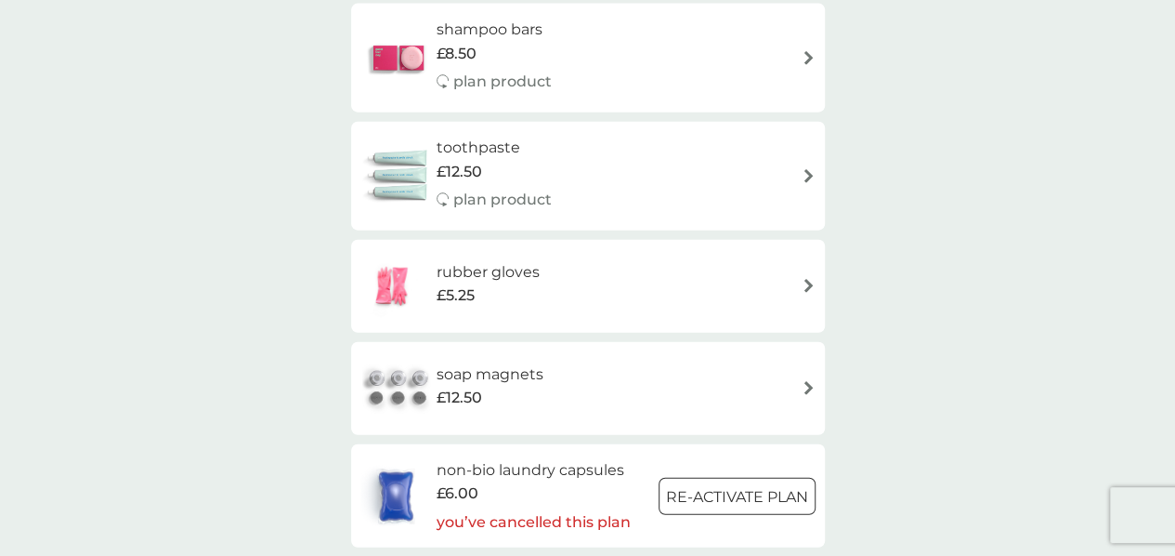
click at [803, 163] on div "toothpaste £12.50 plan product" at bounding box center [588, 176] width 455 height 81
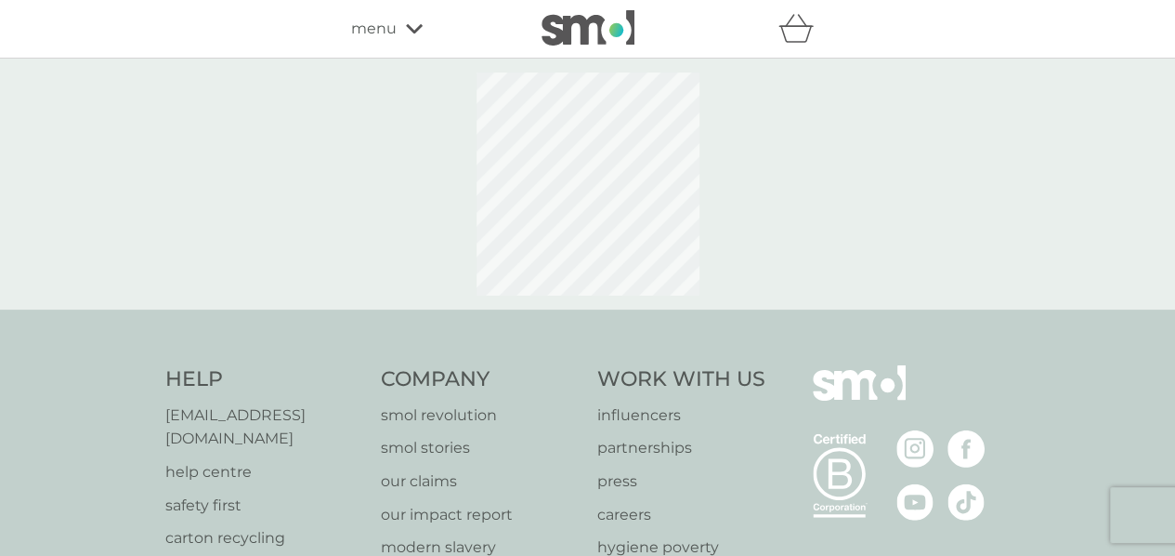
select select "91"
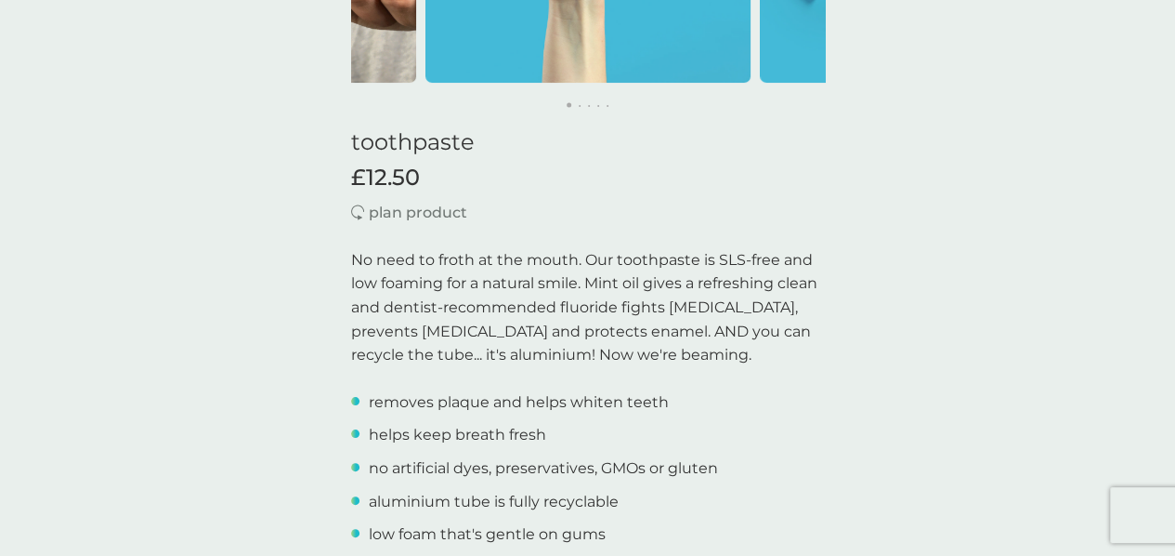
scroll to position [369, 0]
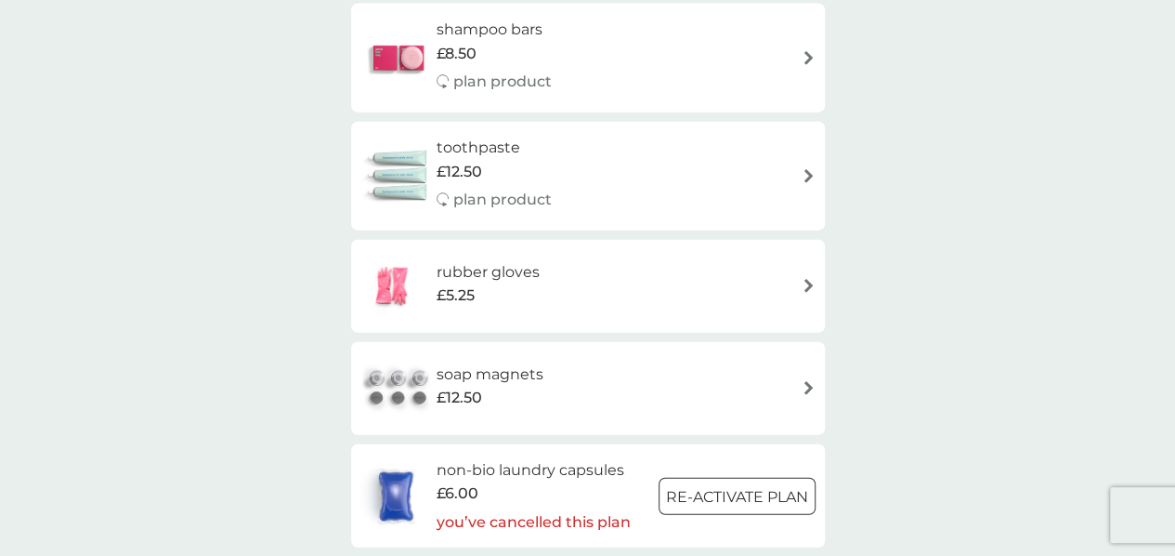
scroll to position [2043, 0]
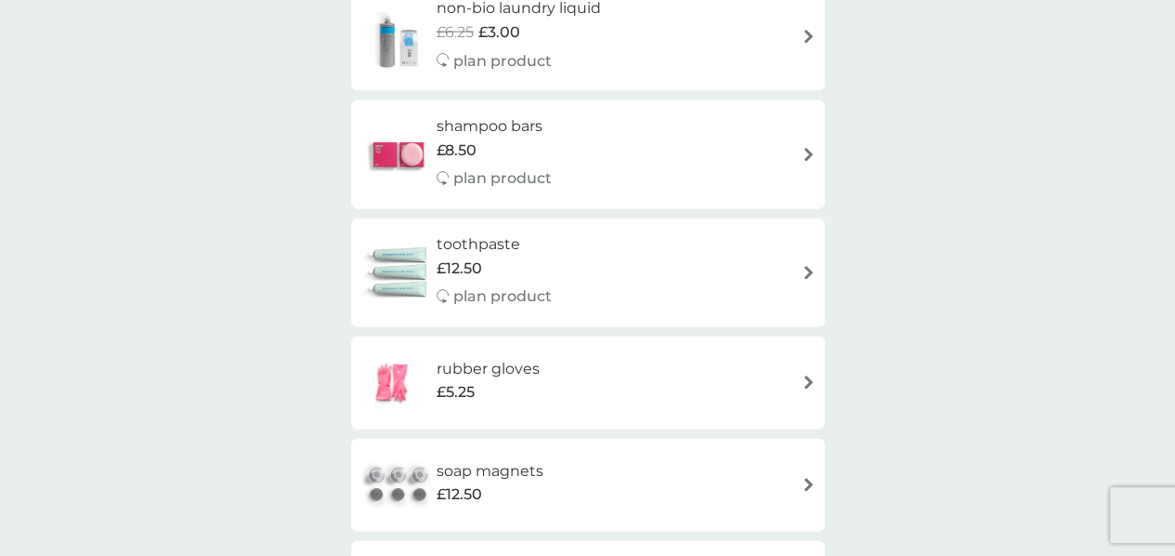
click at [810, 156] on img at bounding box center [809, 155] width 14 height 14
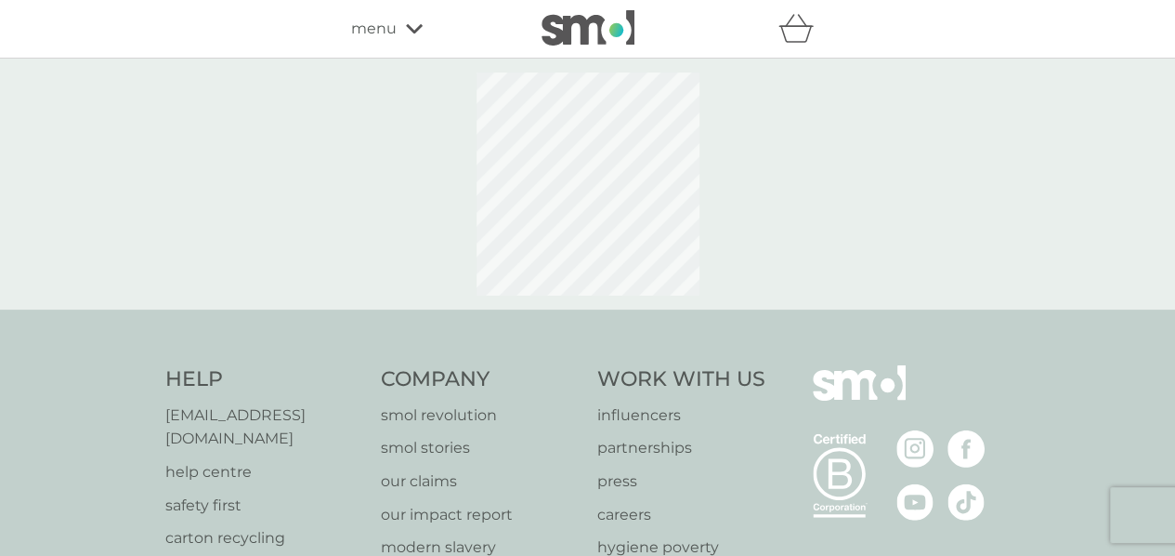
select select "63"
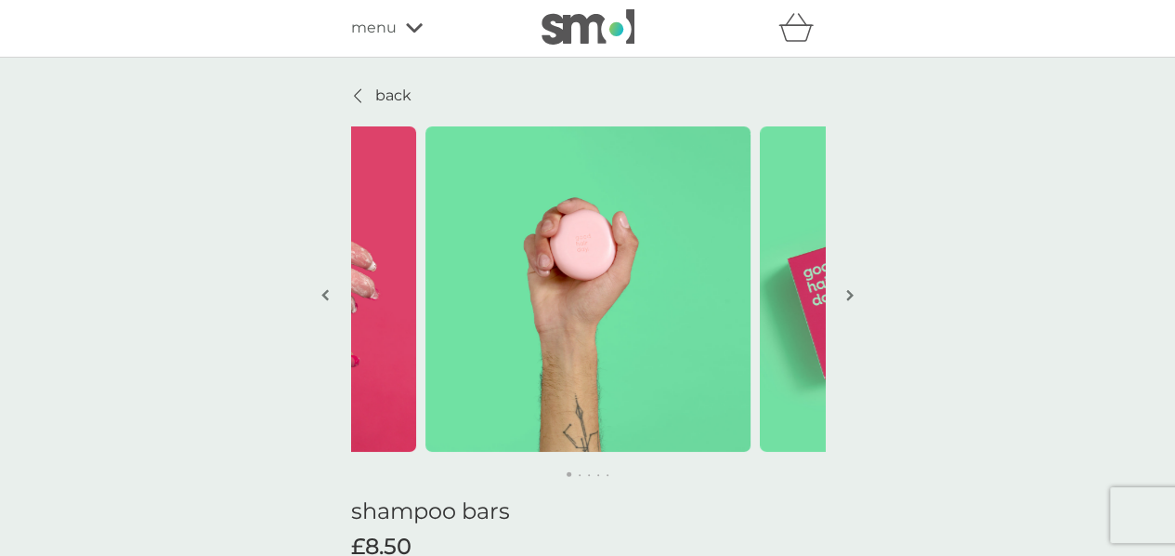
scroll to position [2, 0]
click at [845, 295] on button "button" at bounding box center [851, 295] width 14 height 93
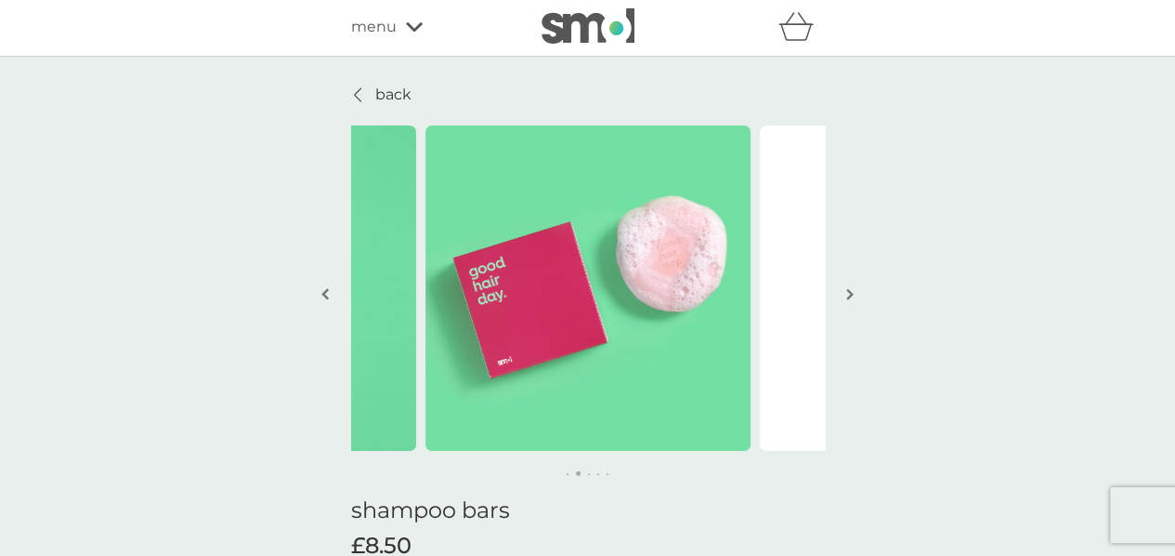
click at [849, 294] on img "button" at bounding box center [850, 294] width 7 height 14
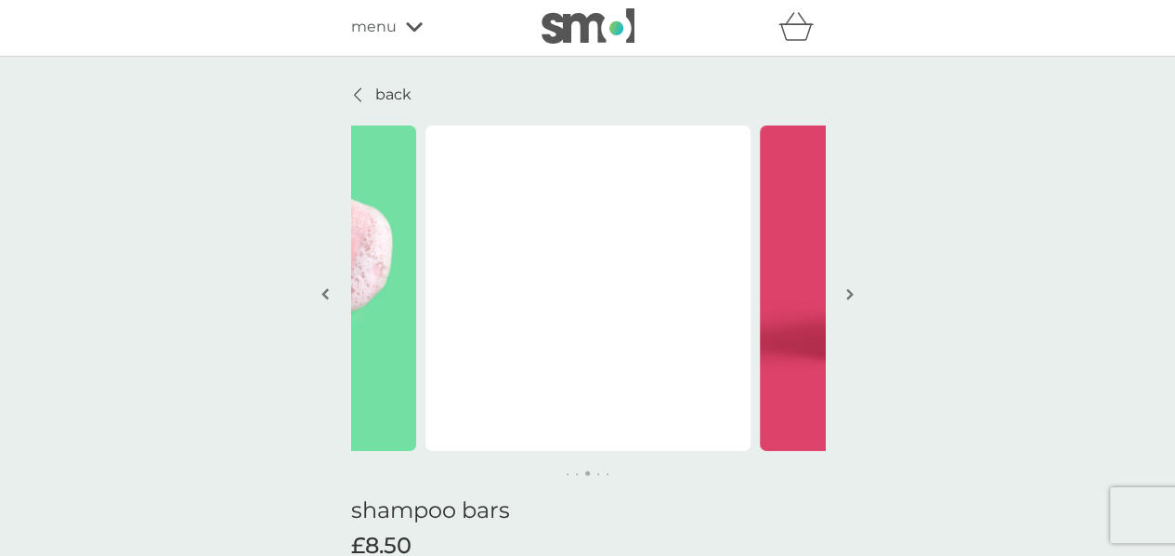
click at [852, 293] on img "button" at bounding box center [850, 294] width 7 height 14
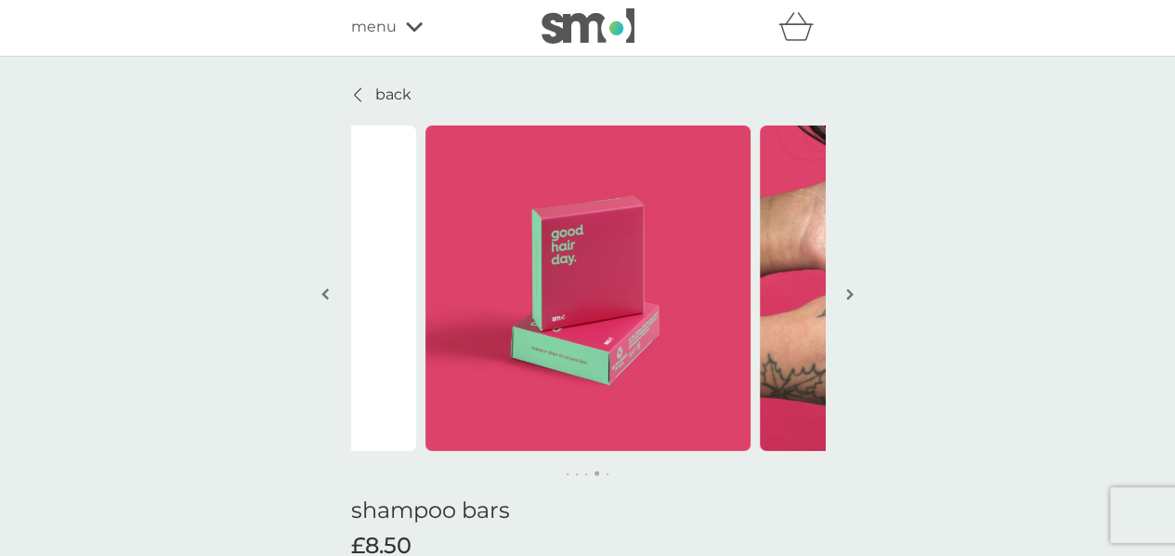
click at [852, 293] on img "button" at bounding box center [850, 294] width 7 height 14
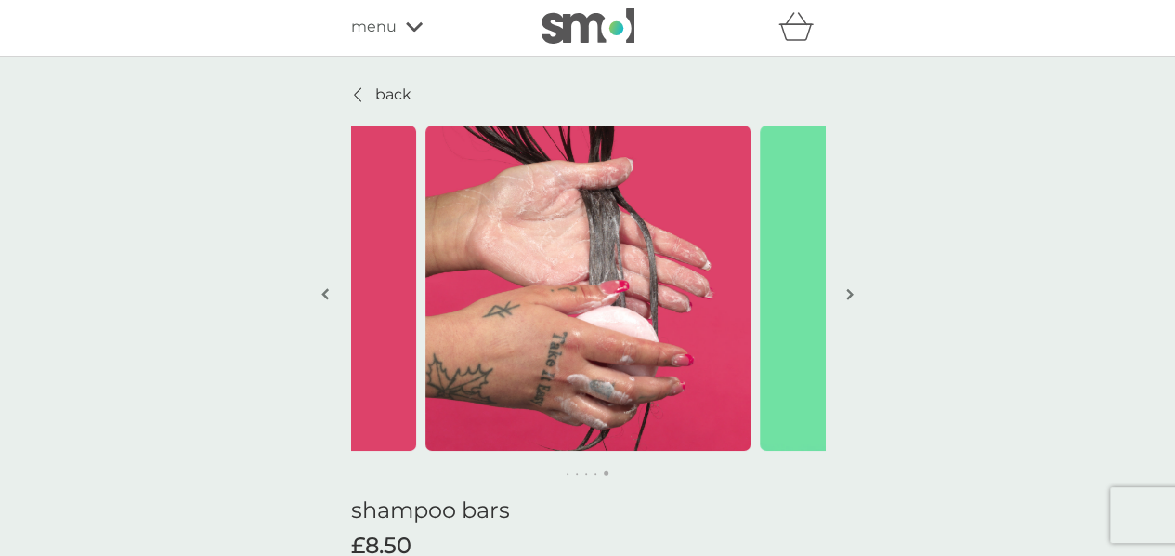
click at [852, 293] on img "button" at bounding box center [850, 294] width 7 height 14
